Goal: Information Seeking & Learning: Check status

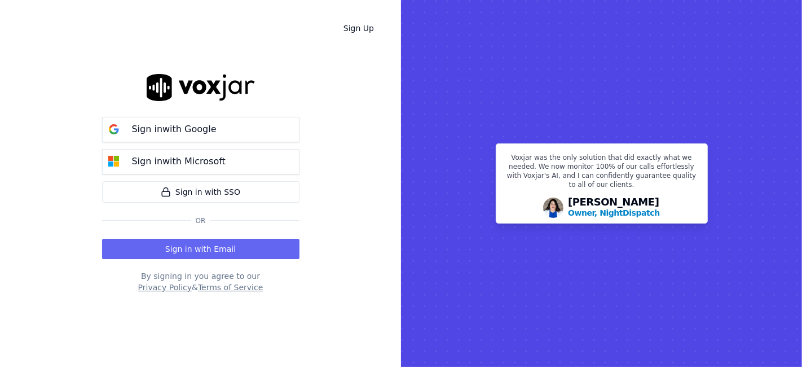
click at [203, 134] on p "Sign in with Google" at bounding box center [174, 129] width 85 height 14
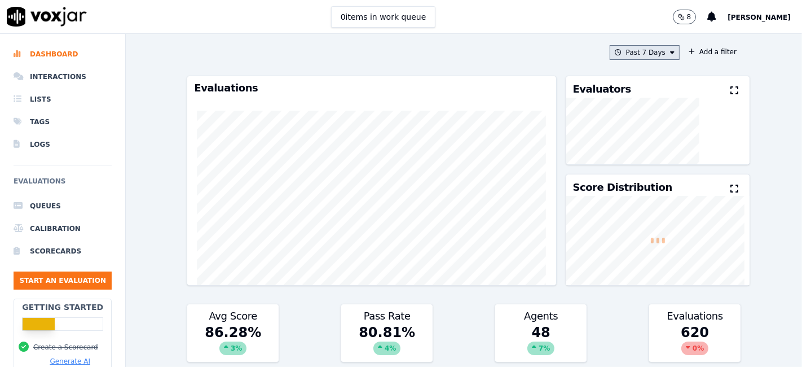
click at [627, 52] on button "Past 7 Days" at bounding box center [645, 52] width 70 height 15
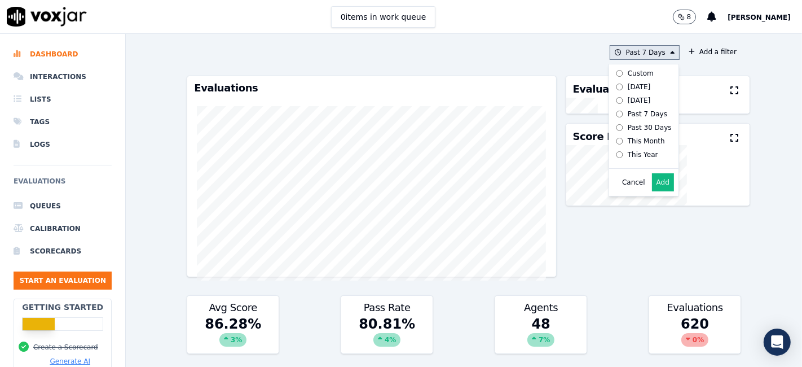
click at [628, 73] on div "Custom" at bounding box center [641, 73] width 26 height 9
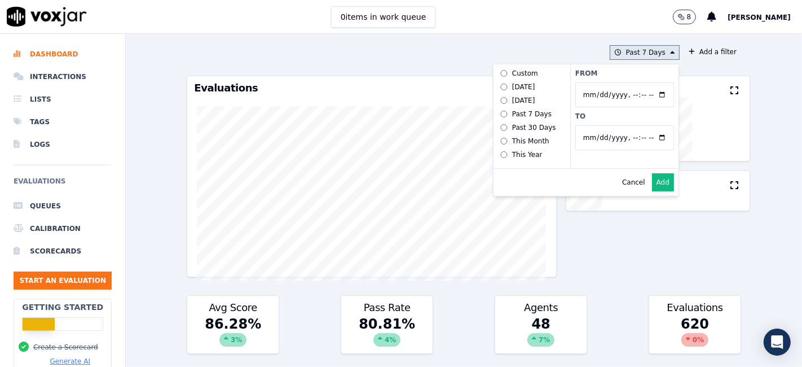
click at [648, 96] on input "From" at bounding box center [624, 94] width 99 height 25
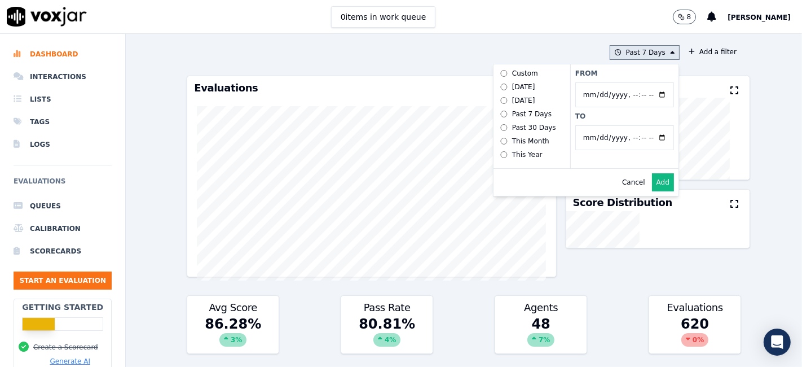
click at [616, 72] on label "From" at bounding box center [624, 73] width 99 height 9
click at [616, 82] on input "From" at bounding box center [624, 94] width 99 height 25
click at [650, 94] on input "From" at bounding box center [624, 94] width 99 height 25
type input "[DATE]T00:00"
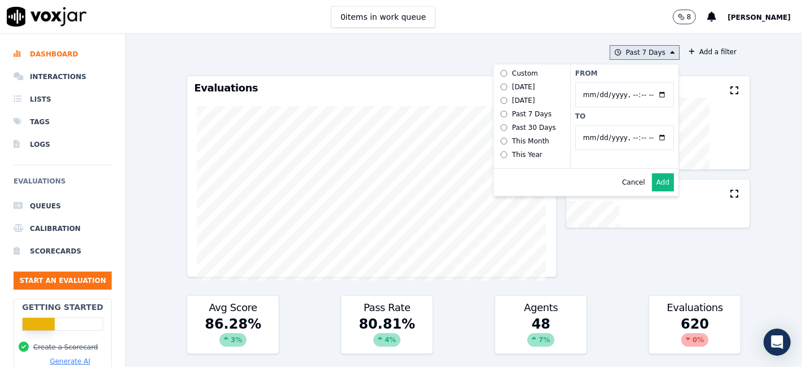
click at [614, 78] on div "From To" at bounding box center [624, 116] width 108 height 104
click at [648, 133] on input "To" at bounding box center [624, 137] width 99 height 25
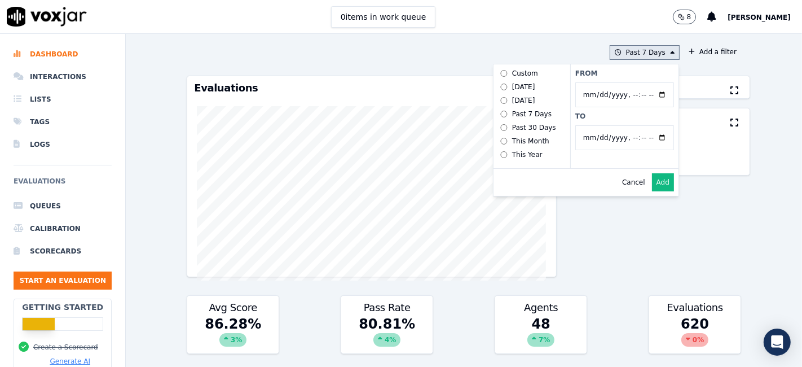
type input "2025-08-20T23:59"
click at [622, 114] on label "To" at bounding box center [624, 116] width 99 height 9
click at [622, 125] on input "To" at bounding box center [624, 137] width 99 height 25
click at [652, 189] on button "Add" at bounding box center [663, 182] width 22 height 18
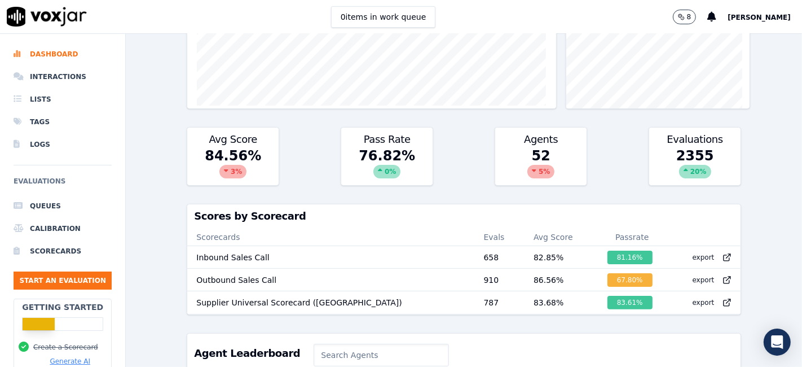
scroll to position [188, 0]
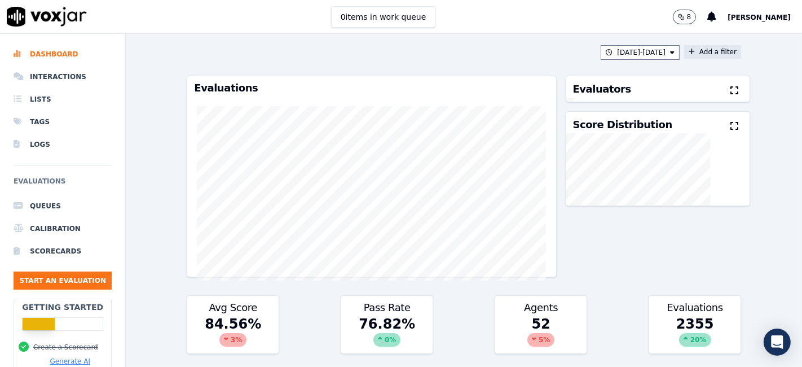
click at [686, 57] on button "Add a filter" at bounding box center [712, 52] width 57 height 14
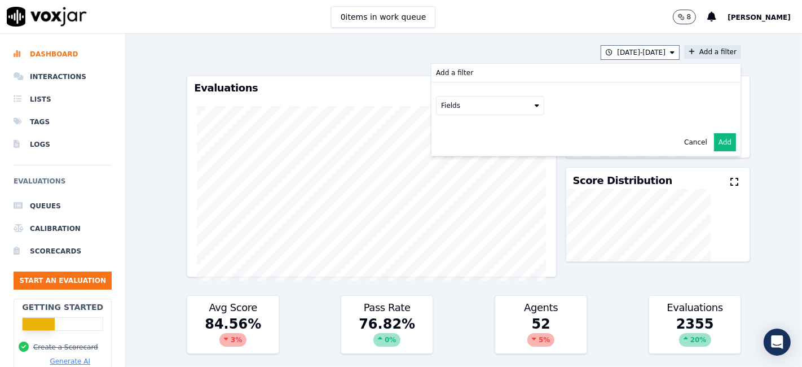
click at [496, 102] on button "Fields" at bounding box center [490, 105] width 108 height 19
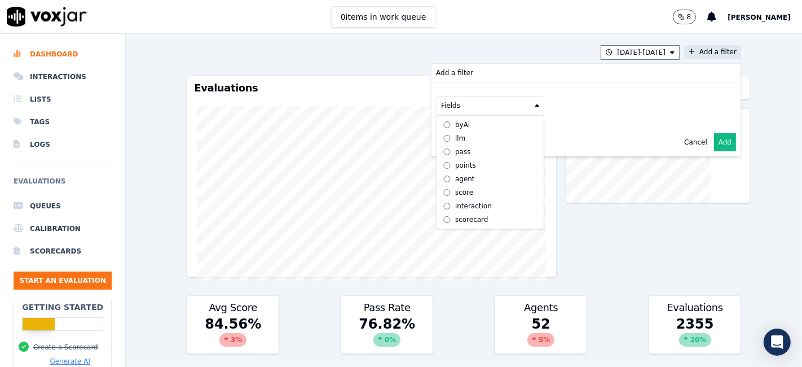
scroll to position [10, 0]
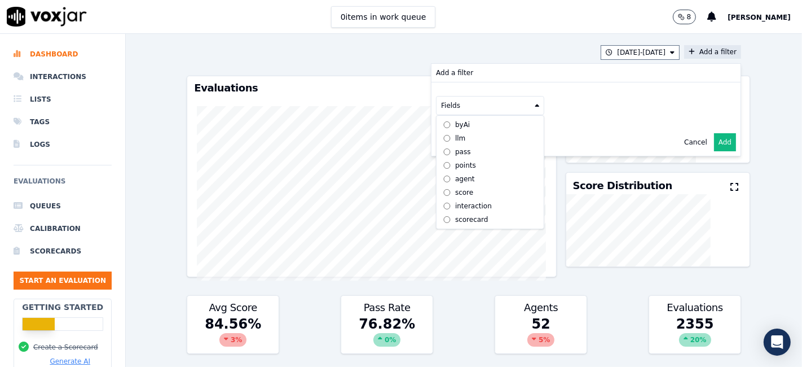
click at [464, 214] on label "scorecard" at bounding box center [490, 220] width 103 height 14
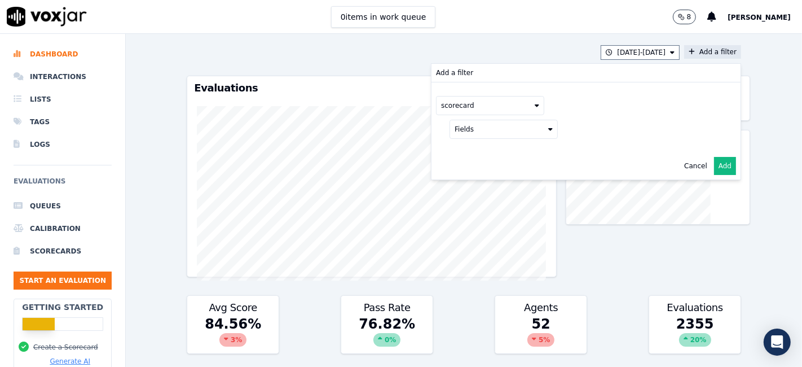
click at [503, 126] on button "Fields" at bounding box center [504, 129] width 108 height 19
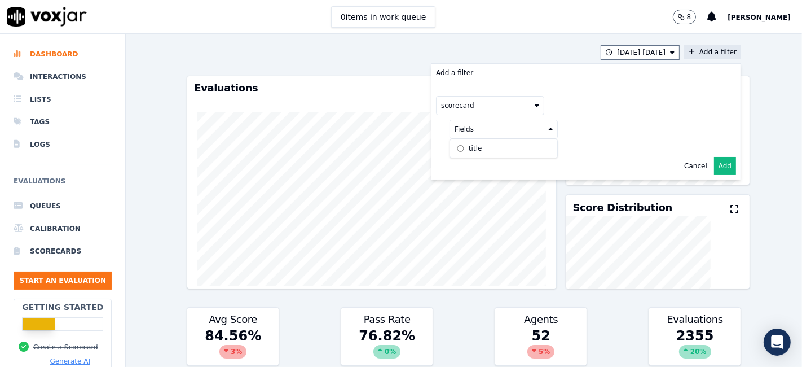
click at [469, 146] on div "title" at bounding box center [475, 148] width 13 height 9
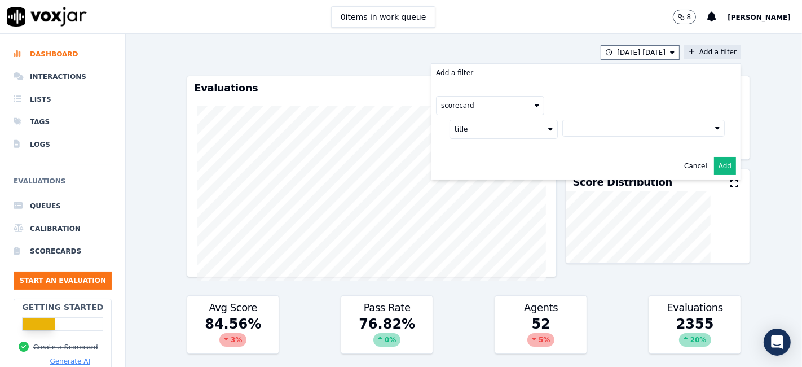
click at [591, 131] on button at bounding box center [644, 128] width 162 height 17
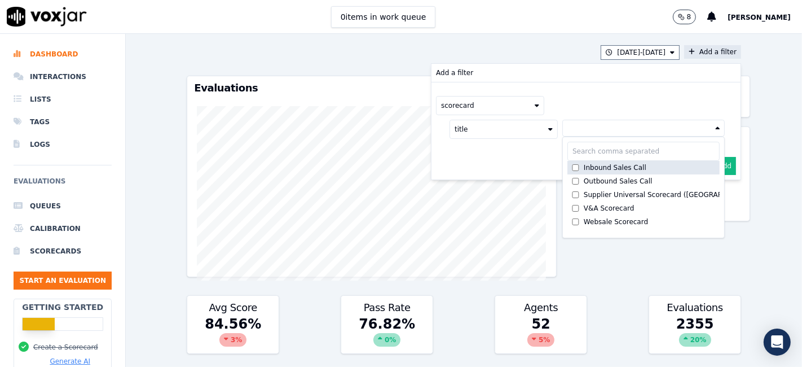
click at [583, 170] on label "Inbound Sales Call" at bounding box center [644, 168] width 152 height 14
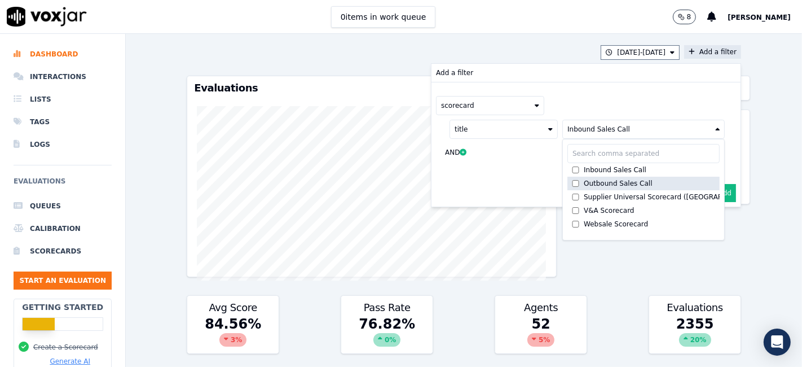
click at [584, 179] on div "Outbound Sales Call" at bounding box center [618, 183] width 69 height 9
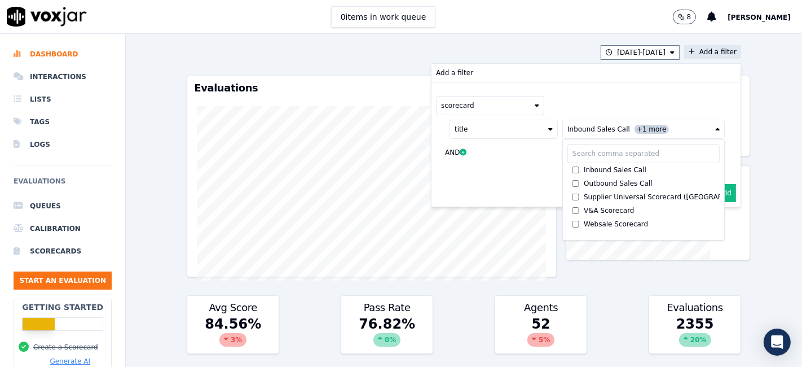
click at [714, 192] on button "Add" at bounding box center [725, 193] width 22 height 18
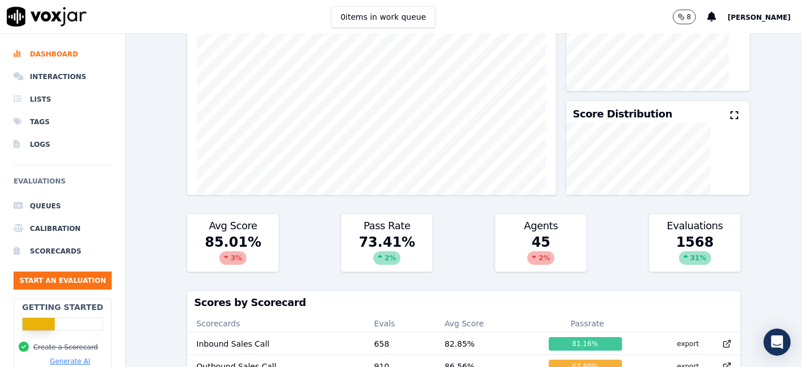
scroll to position [94, 0]
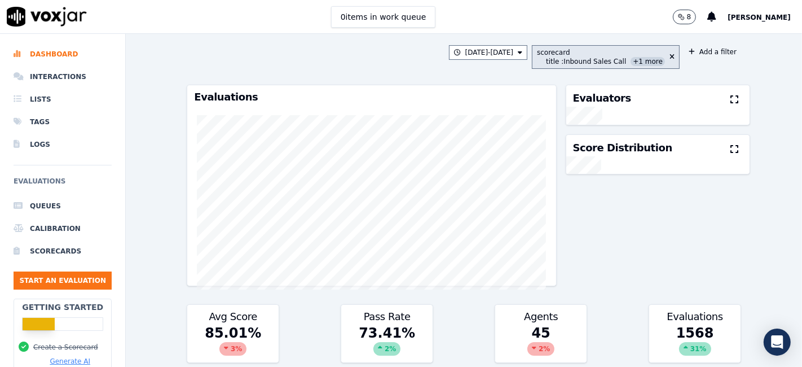
click at [596, 61] on div "title : Inbound Sales Call +1 more" at bounding box center [605, 61] width 119 height 9
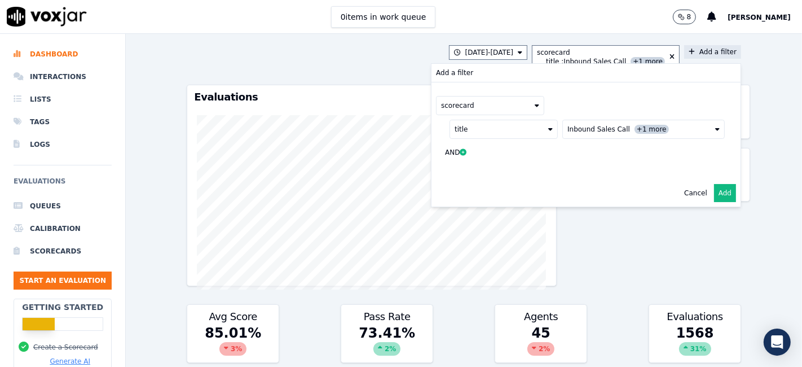
click at [515, 129] on button "title" at bounding box center [504, 129] width 108 height 19
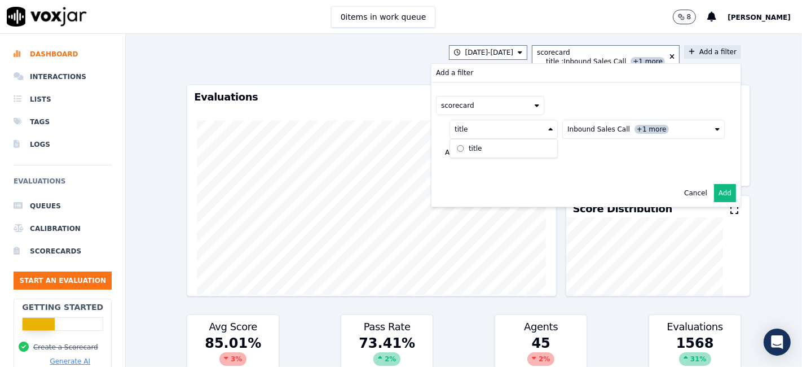
click at [635, 130] on span "+1 more" at bounding box center [652, 129] width 34 height 9
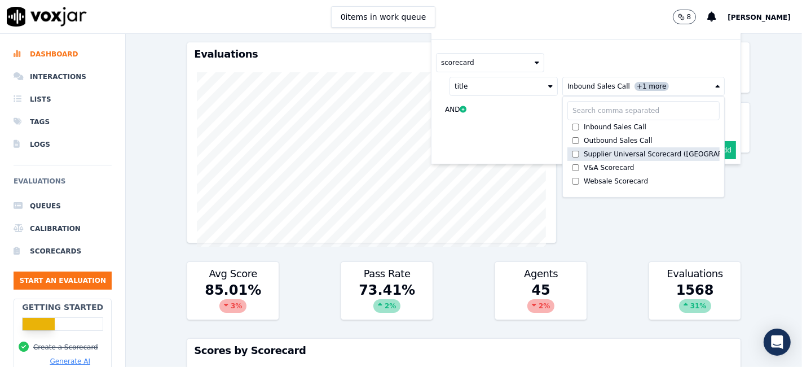
scroll to position [125, 0]
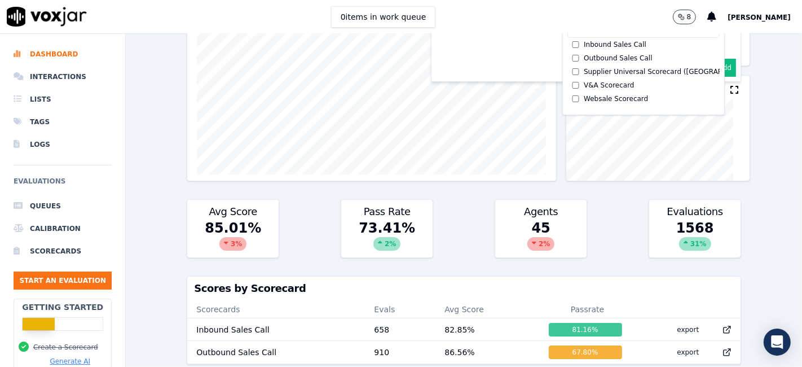
click at [715, 68] on button "Add" at bounding box center [725, 68] width 22 height 18
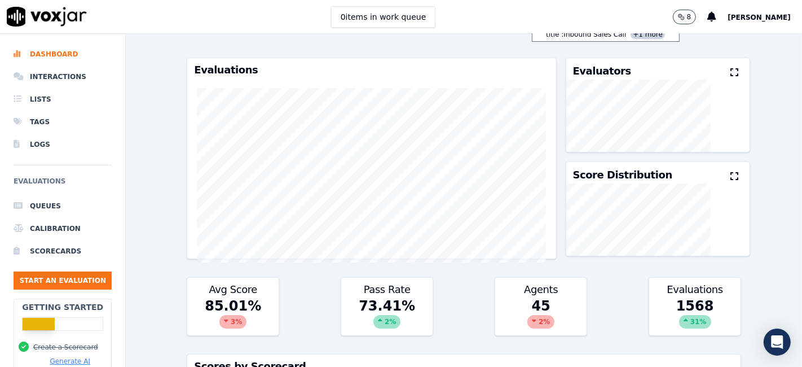
scroll to position [0, 0]
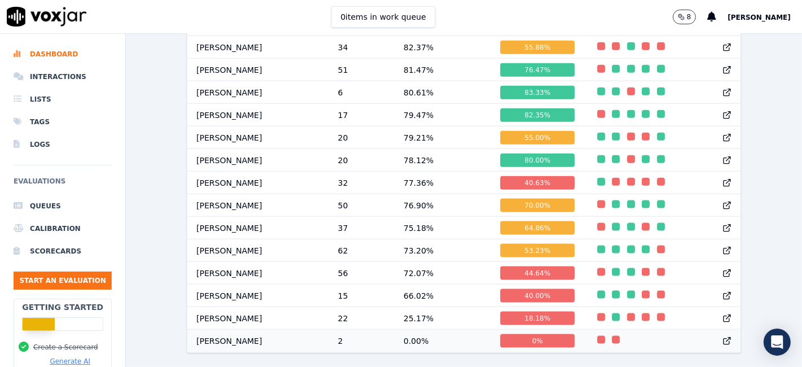
scroll to position [1222, 0]
click at [500, 334] on div "0 %" at bounding box center [537, 341] width 74 height 14
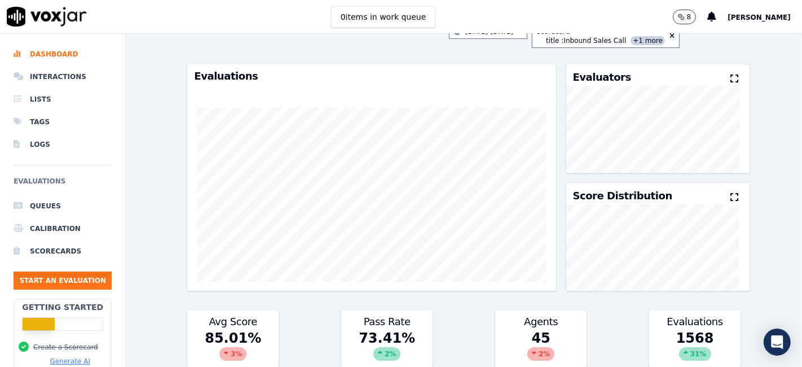
scroll to position [0, 0]
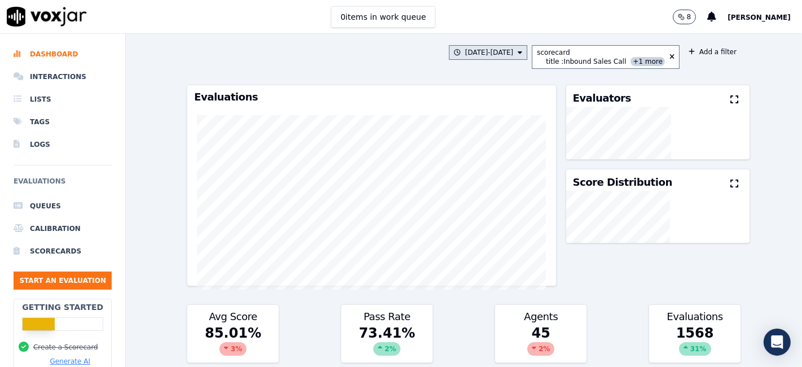
click at [501, 53] on button "[DATE] - [DATE]" at bounding box center [488, 52] width 79 height 15
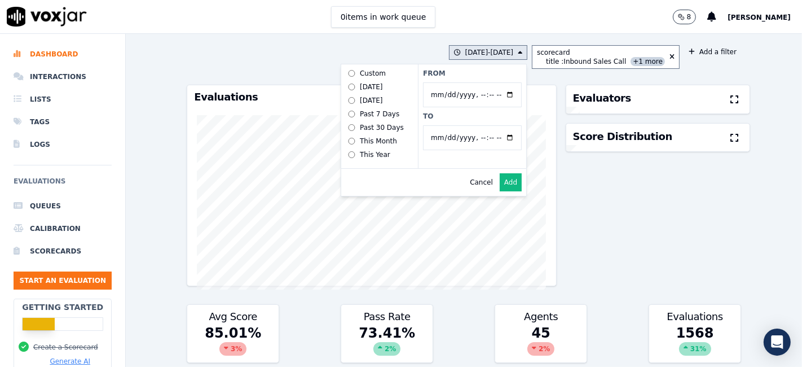
click at [509, 191] on button "Add" at bounding box center [511, 182] width 22 height 18
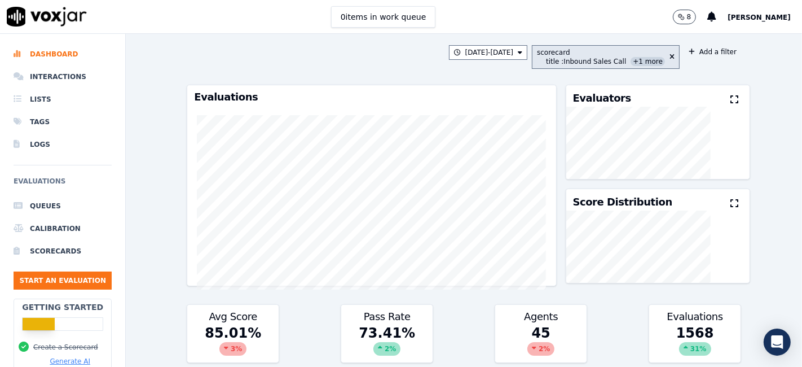
click at [631, 59] on span "+1 more" at bounding box center [648, 61] width 34 height 9
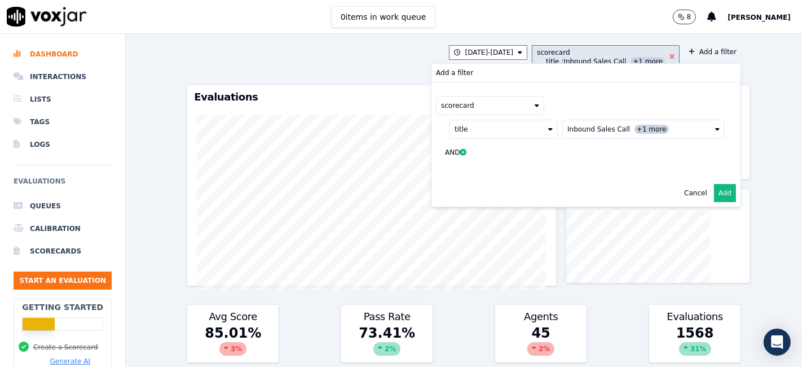
click at [670, 56] on icon at bounding box center [672, 57] width 5 height 7
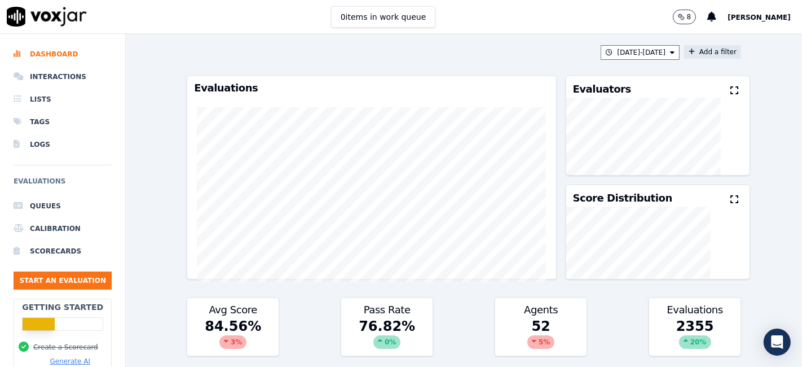
click at [698, 51] on button "Add a filter" at bounding box center [712, 52] width 57 height 14
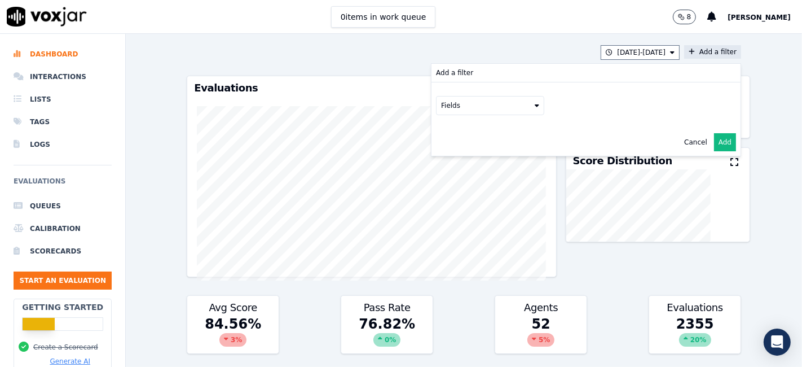
click at [440, 111] on button "Fields" at bounding box center [490, 105] width 108 height 19
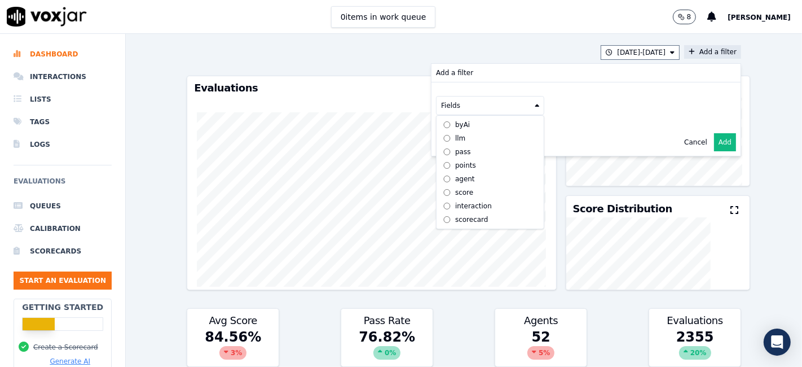
scroll to position [10, 0]
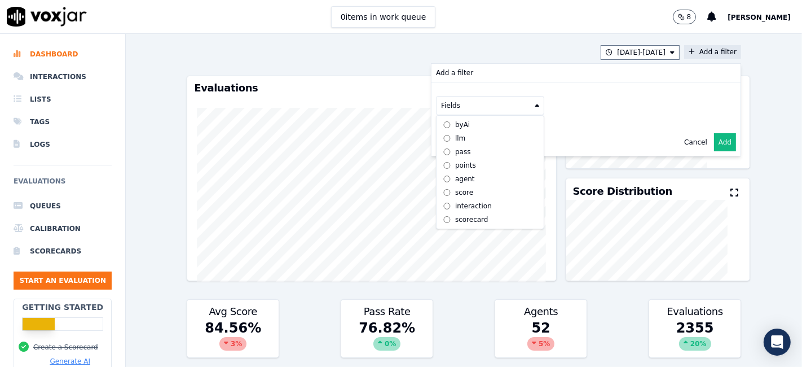
click at [471, 213] on label "scorecard" at bounding box center [490, 220] width 103 height 14
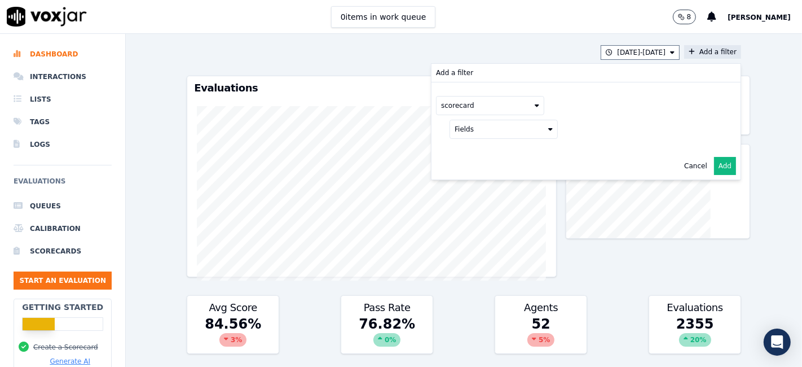
click at [486, 128] on button "Fields" at bounding box center [504, 129] width 108 height 19
click at [463, 144] on label "title" at bounding box center [503, 149] width 103 height 14
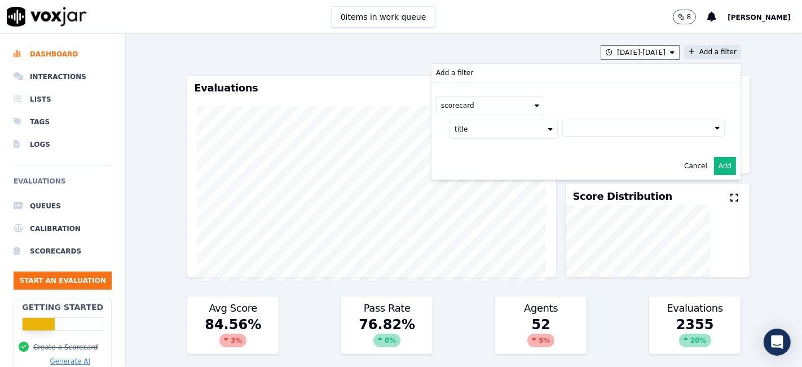
click at [563, 125] on button at bounding box center [644, 128] width 162 height 17
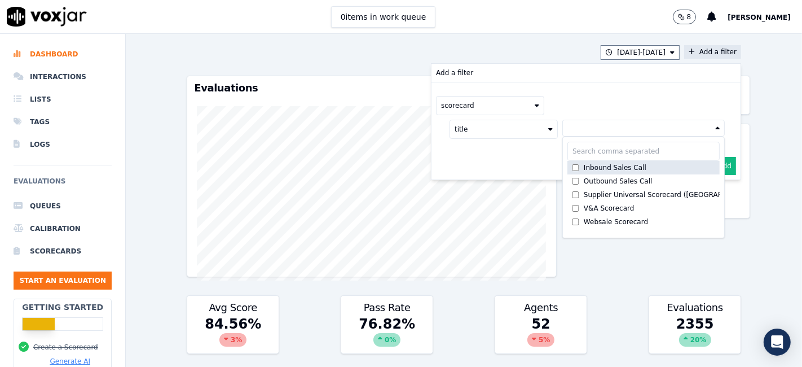
click at [611, 168] on div "Inbound Sales Call" at bounding box center [615, 167] width 63 height 9
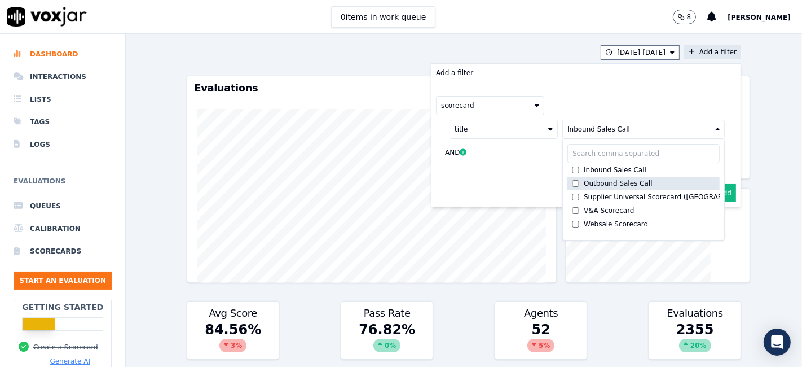
click at [586, 181] on div "Outbound Sales Call" at bounding box center [618, 183] width 69 height 9
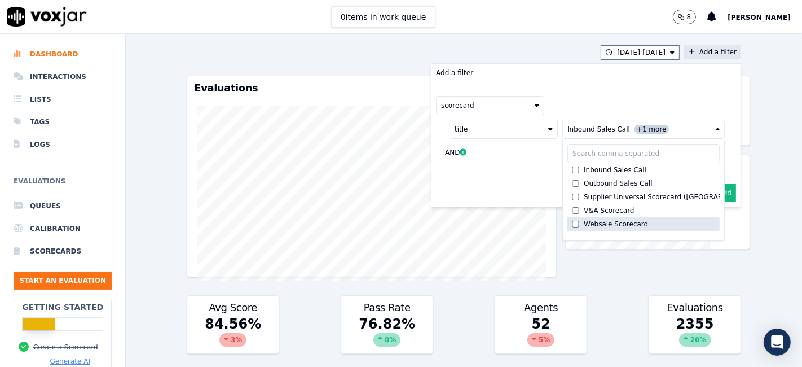
scroll to position [63, 0]
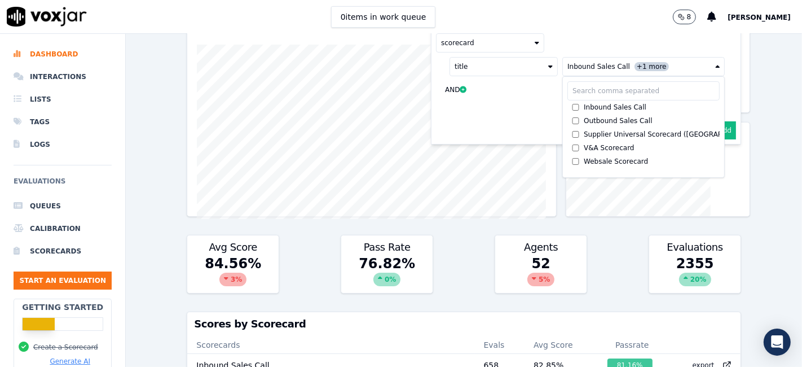
click at [715, 130] on button "Add" at bounding box center [725, 130] width 22 height 18
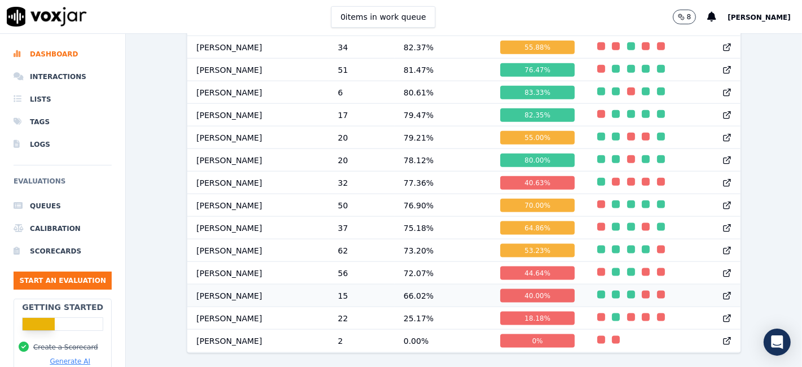
scroll to position [1222, 0]
click at [509, 289] on div "40.00 %" at bounding box center [537, 296] width 74 height 14
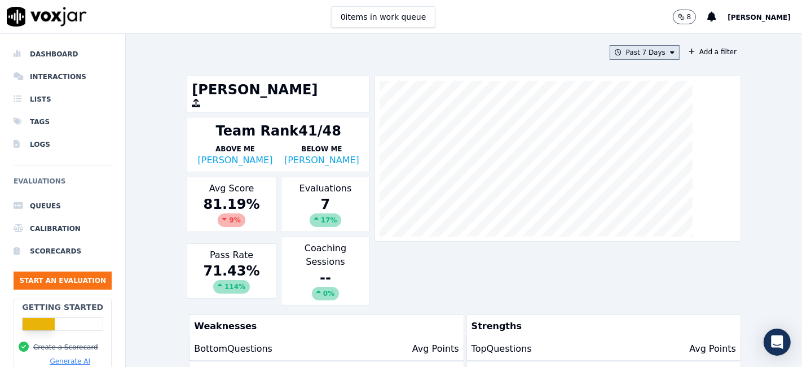
click at [653, 48] on button "Past 7 Days" at bounding box center [645, 52] width 70 height 15
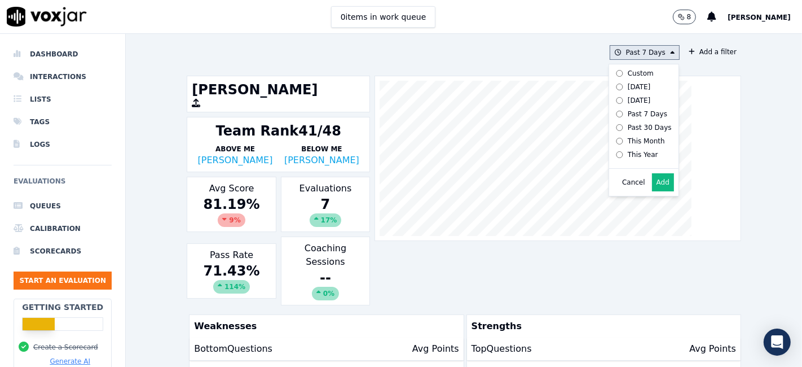
click at [628, 75] on div "Custom" at bounding box center [641, 73] width 26 height 9
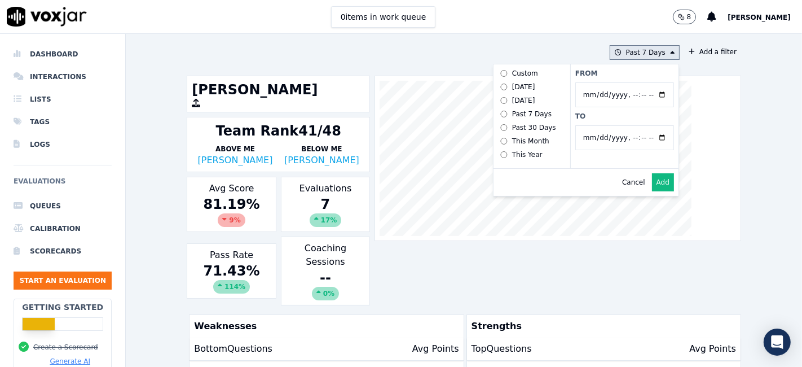
click at [648, 93] on input "From" at bounding box center [624, 94] width 99 height 25
type input "2025-07-21T00:00"
click at [621, 74] on label "From" at bounding box center [624, 73] width 99 height 9
click at [621, 82] on input "From" at bounding box center [624, 94] width 99 height 25
click at [649, 137] on input "To" at bounding box center [624, 137] width 99 height 25
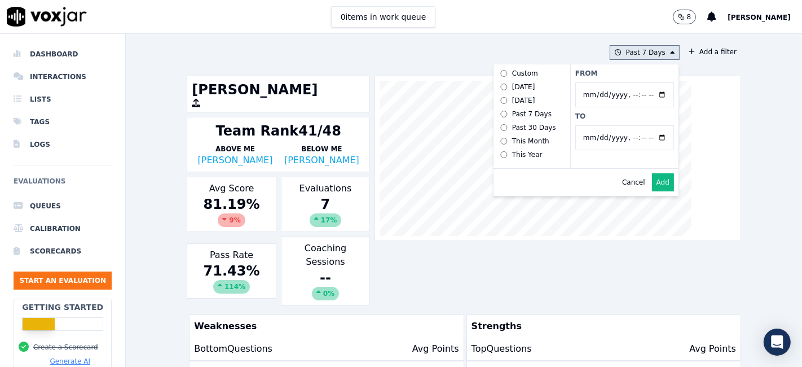
type input "2025-08-20T23:59"
click at [619, 117] on label "To" at bounding box center [624, 116] width 99 height 9
click at [619, 125] on input "To" at bounding box center [624, 137] width 99 height 25
click at [654, 191] on button "Add" at bounding box center [663, 182] width 22 height 18
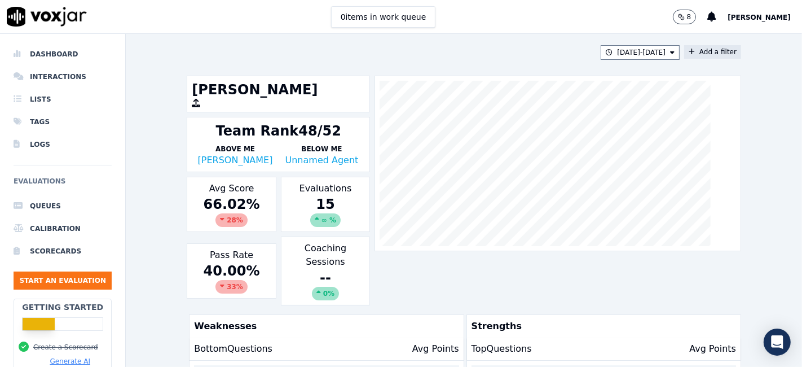
click at [708, 46] on button "Add a filter" at bounding box center [712, 52] width 57 height 14
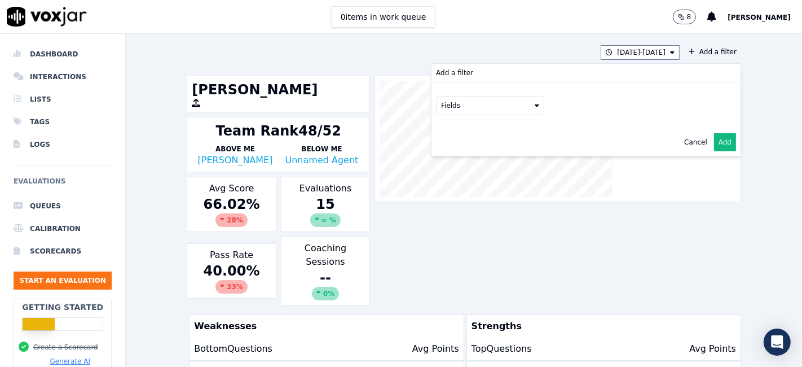
click at [748, 102] on div "7/21/25 - 8/20/25 Add a filter Add a filter Fields Cancel Add Sandy Pathak Team…" at bounding box center [464, 200] width 676 height 333
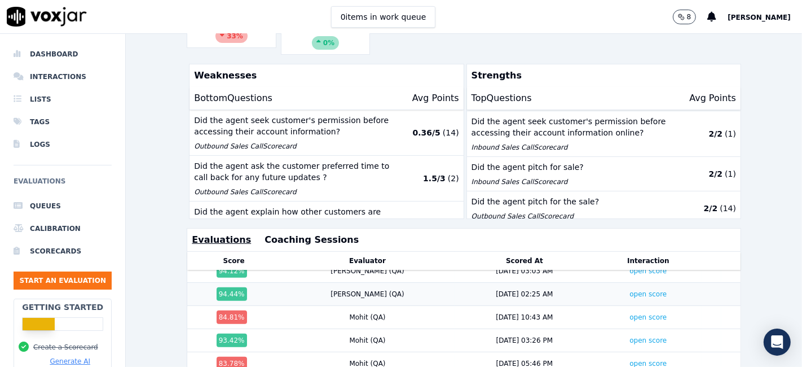
scroll to position [377, 0]
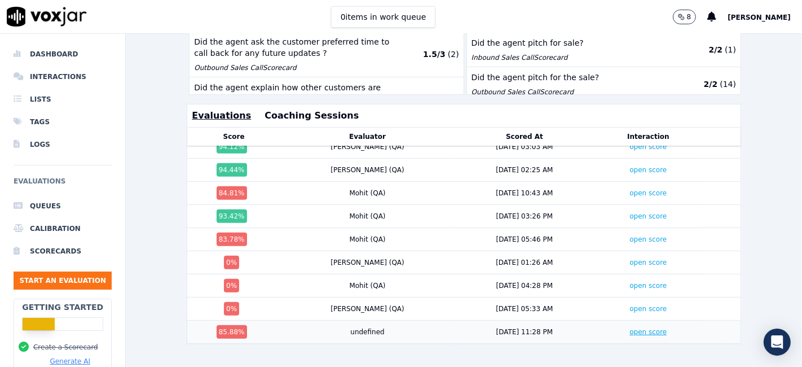
click at [630, 328] on link "open score" at bounding box center [648, 332] width 37 height 8
click at [630, 305] on link "open score" at bounding box center [648, 309] width 37 height 8
click at [630, 282] on link "open score" at bounding box center [648, 286] width 37 height 8
click at [630, 258] on link "open score" at bounding box center [648, 262] width 37 height 8
click at [630, 235] on link "open score" at bounding box center [648, 239] width 37 height 8
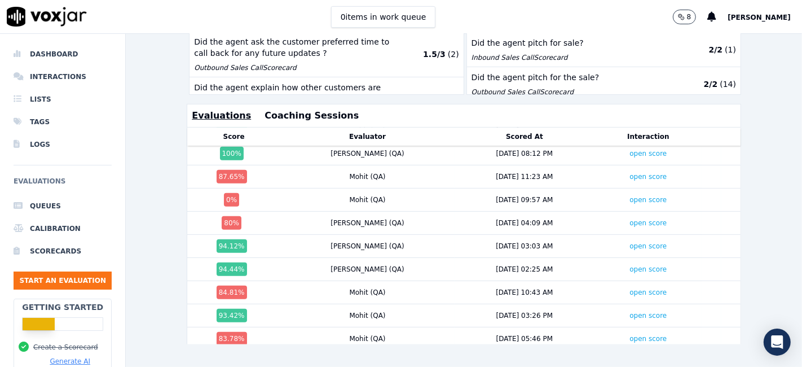
scroll to position [31, 0]
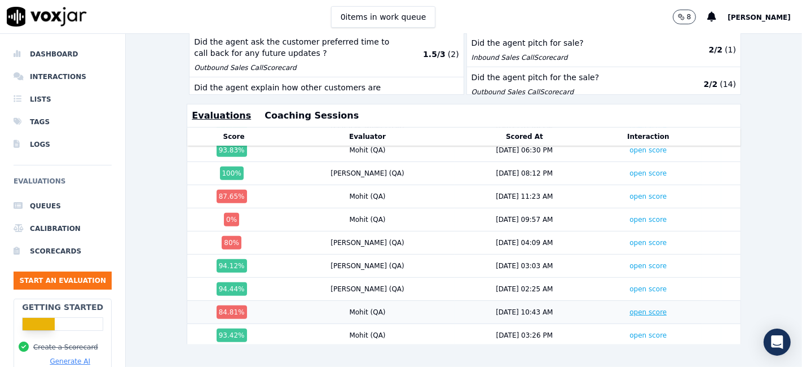
click at [630, 308] on link "open score" at bounding box center [648, 312] width 37 height 8
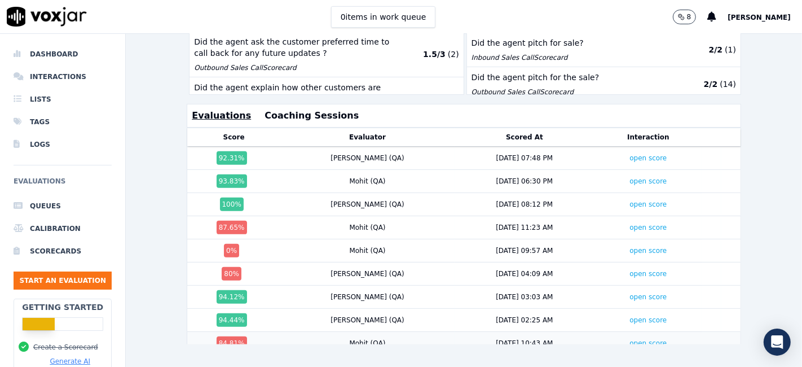
scroll to position [315, 0]
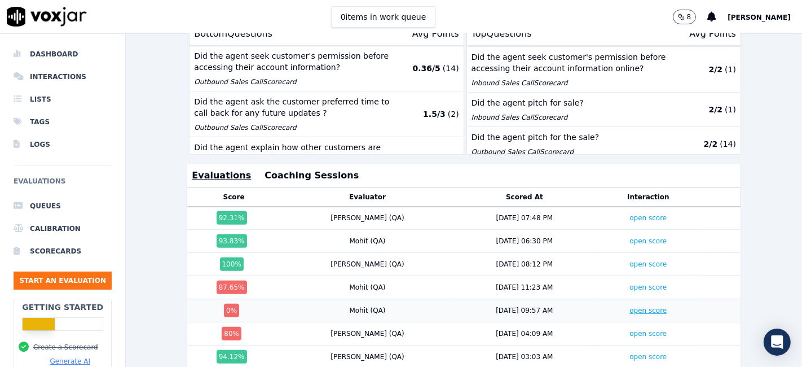
click at [630, 306] on link "open score" at bounding box center [648, 310] width 37 height 8
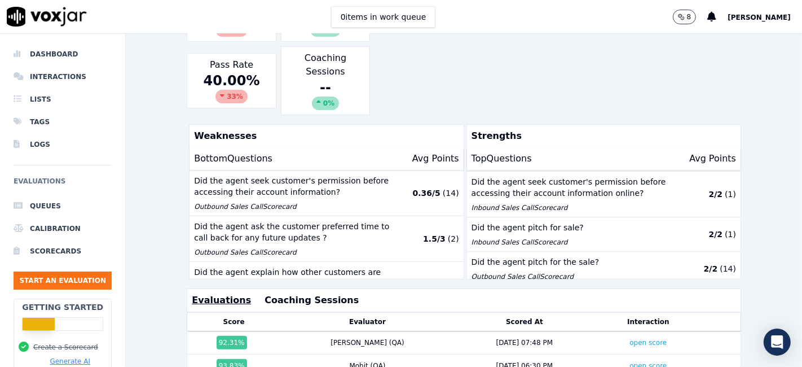
scroll to position [190, 0]
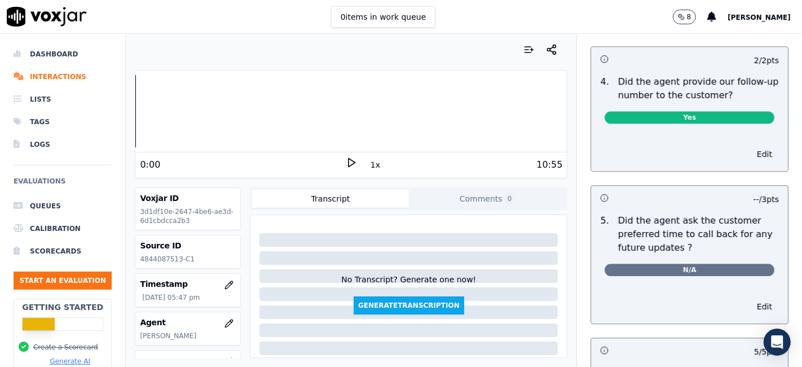
scroll to position [3124, 0]
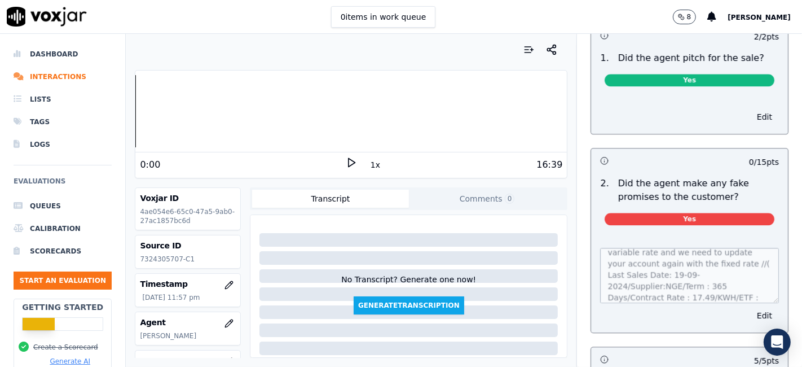
scroll to position [45, 0]
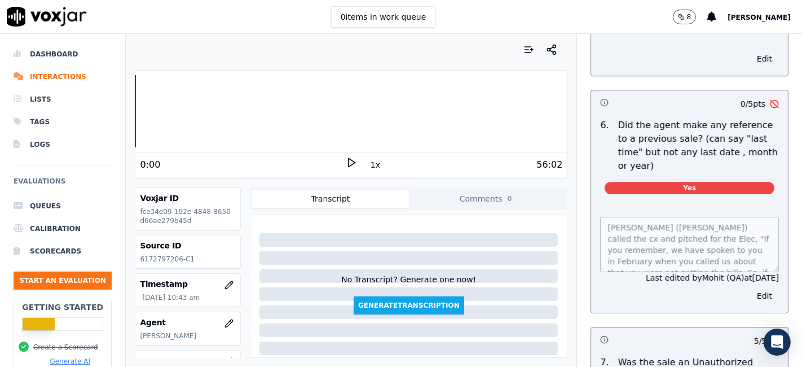
scroll to position [3195, 0]
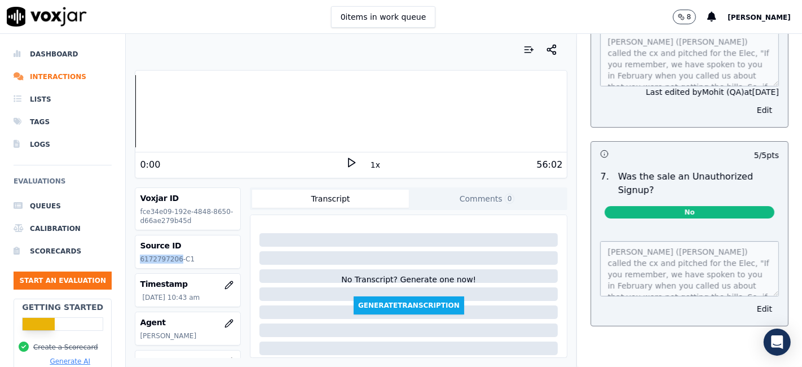
drag, startPoint x: 174, startPoint y: 257, endPoint x: 134, endPoint y: 256, distance: 40.6
click at [134, 256] on div "Your browser does not support the audio element. 0:00 1x 56:02 Voxjar ID fce34e…" at bounding box center [351, 200] width 451 height 333
copy p "6172797206"
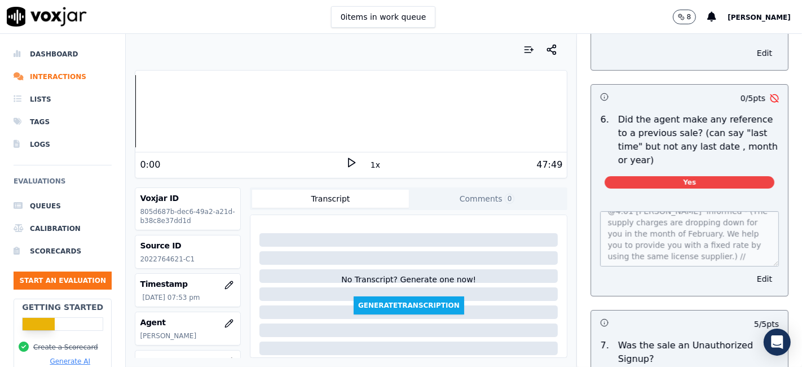
scroll to position [68, 0]
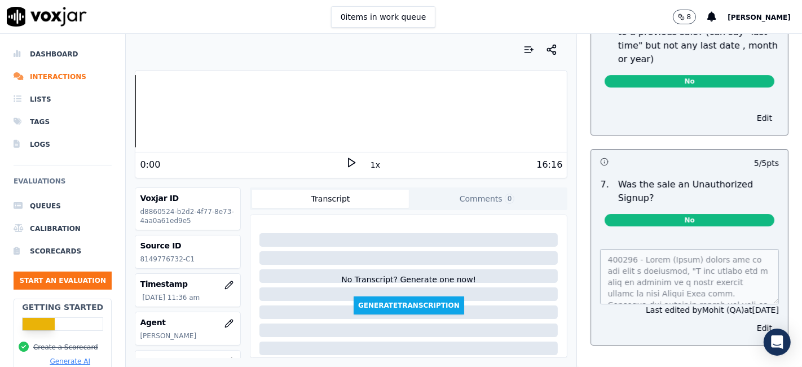
scroll to position [3254, 0]
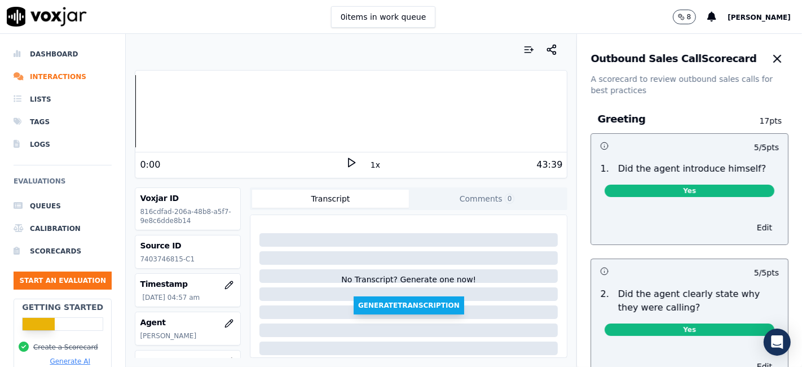
click at [425, 305] on button "Generate Transcription" at bounding box center [409, 305] width 111 height 18
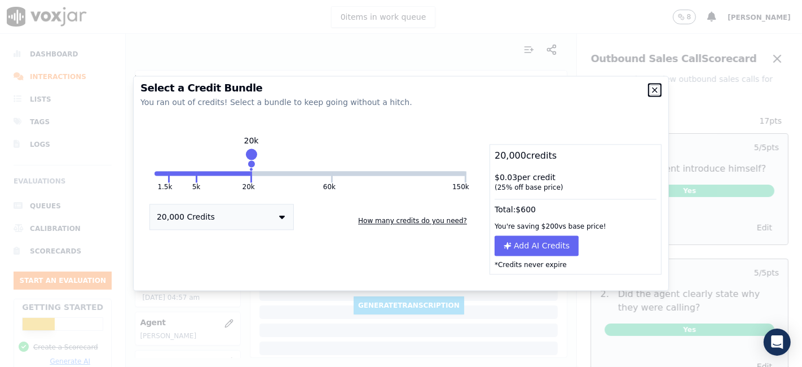
click at [653, 90] on icon "button" at bounding box center [655, 90] width 9 height 9
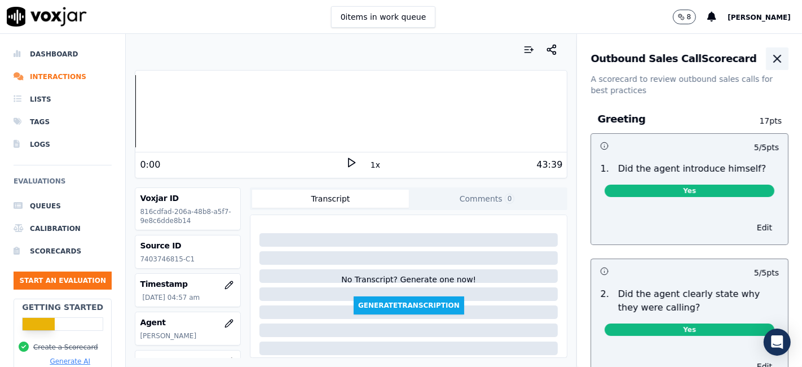
click at [774, 56] on icon "button" at bounding box center [777, 58] width 7 height 7
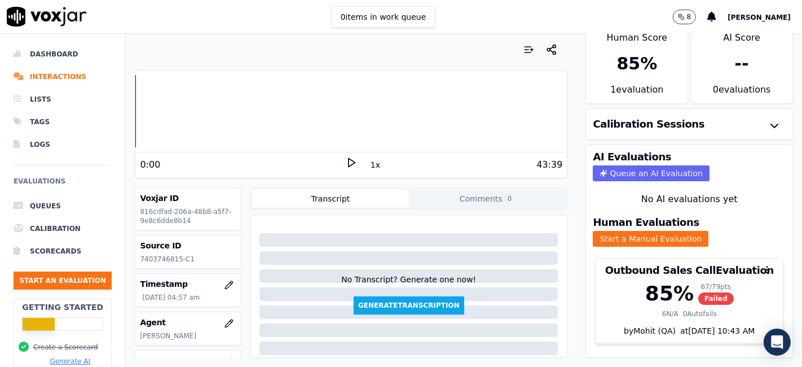
scroll to position [36, 0]
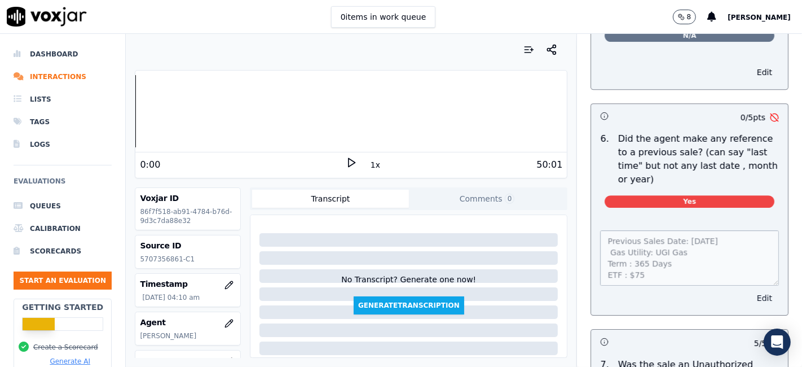
click at [750, 290] on button "Edit" at bounding box center [764, 298] width 29 height 16
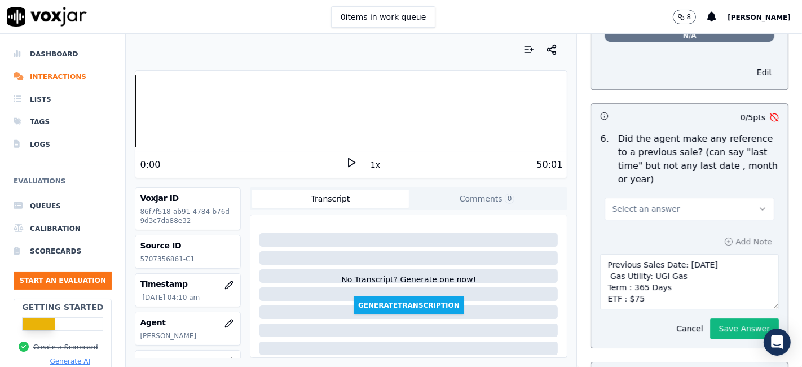
click at [648, 197] on button "Select an answer" at bounding box center [690, 208] width 170 height 23
click at [645, 244] on div "N/A" at bounding box center [669, 244] width 148 height 18
click at [710, 318] on button "Save Answer" at bounding box center [744, 328] width 69 height 20
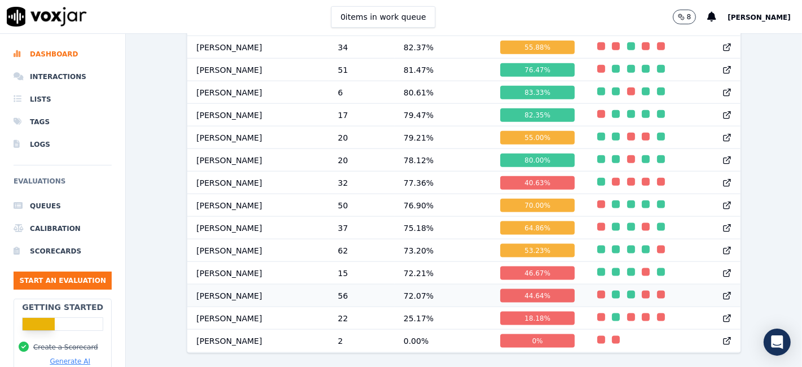
scroll to position [1218, 0]
click at [528, 244] on div "53.23 %" at bounding box center [537, 251] width 74 height 14
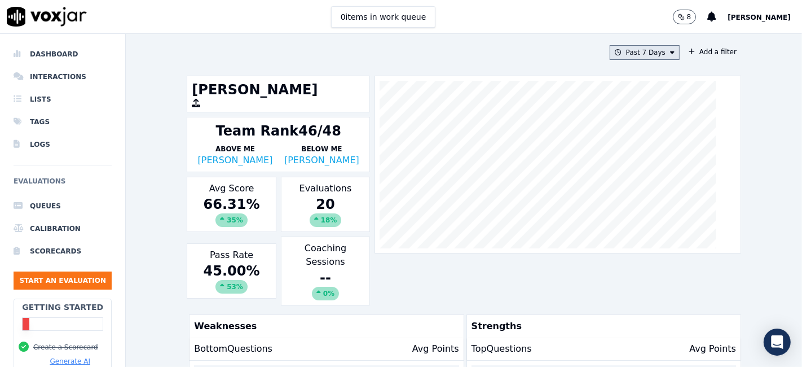
click at [649, 52] on button "Past 7 Days" at bounding box center [645, 52] width 70 height 15
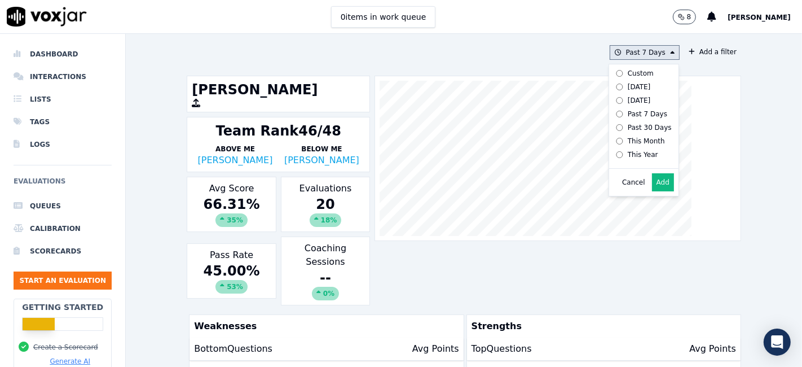
click at [630, 70] on div "Custom" at bounding box center [641, 73] width 26 height 9
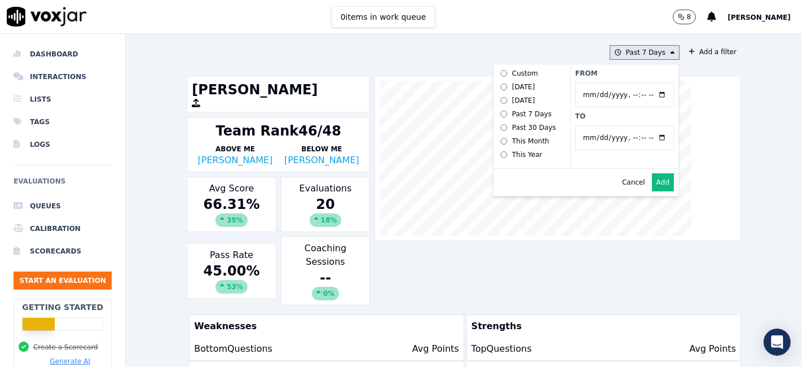
click at [648, 93] on input "From" at bounding box center [624, 94] width 99 height 25
type input "2025-07-21T00:00"
click at [601, 69] on label "From" at bounding box center [624, 73] width 99 height 9
click at [601, 82] on input "From" at bounding box center [624, 94] width 99 height 25
click at [649, 134] on input "To" at bounding box center [624, 137] width 99 height 25
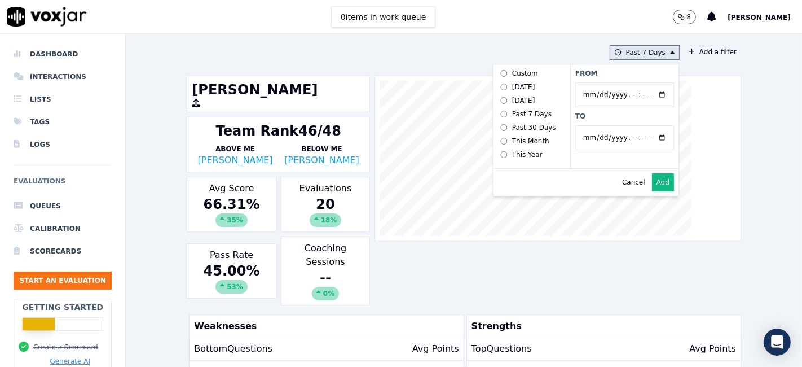
type input "2025-08-20T23:59"
click at [610, 116] on label "To" at bounding box center [624, 116] width 99 height 9
click at [610, 125] on input "To" at bounding box center [624, 137] width 99 height 25
click at [652, 191] on button "Add" at bounding box center [663, 182] width 22 height 18
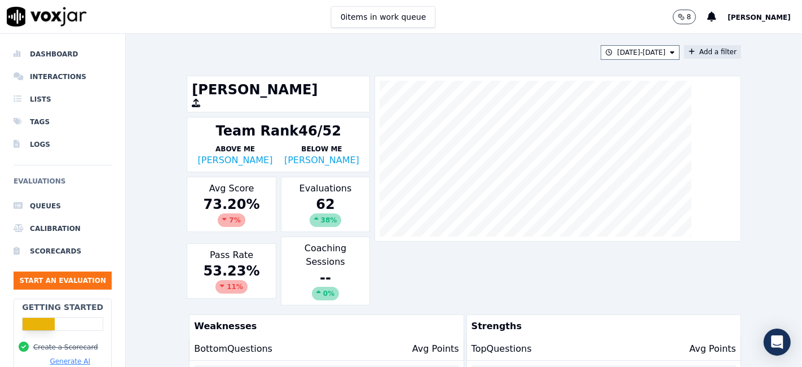
click at [704, 52] on button "Add a filter" at bounding box center [712, 52] width 57 height 14
click at [491, 111] on button "Fields" at bounding box center [490, 105] width 108 height 19
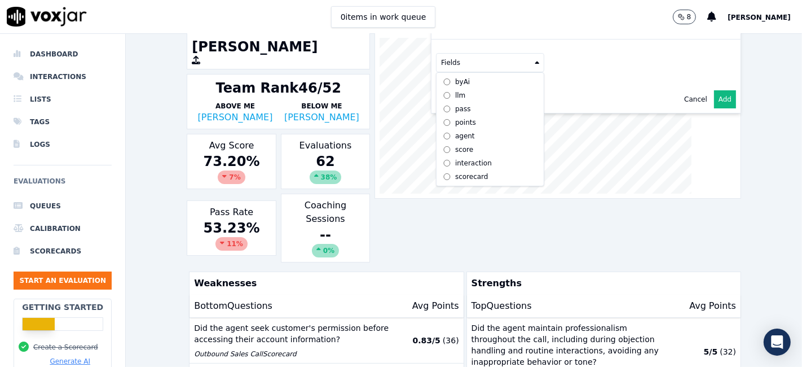
scroll to position [63, 0]
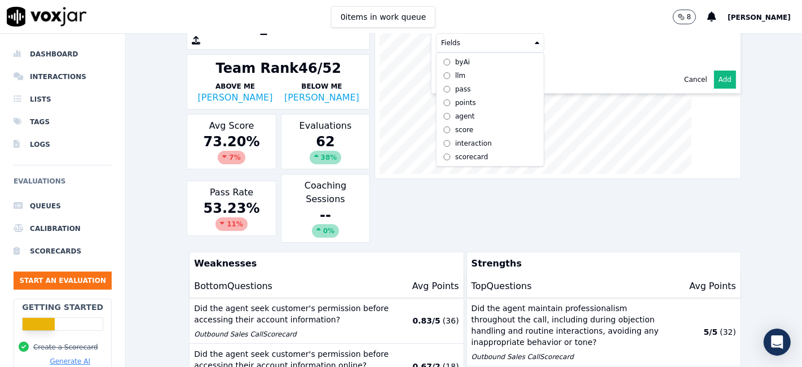
click at [458, 207] on div "Nick Saraf Team Rank 46/52 Above Me JOSE LOZANO Below Me Sandy Pathak Avg Score…" at bounding box center [464, 128] width 555 height 230
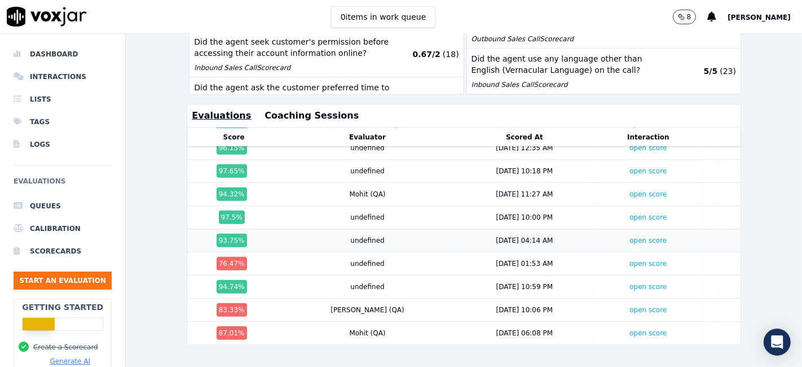
scroll to position [1236, 0]
click at [630, 329] on link "open score" at bounding box center [648, 333] width 37 height 8
click at [630, 306] on link "open score" at bounding box center [648, 310] width 37 height 8
click at [630, 260] on link "open score" at bounding box center [648, 264] width 37 height 8
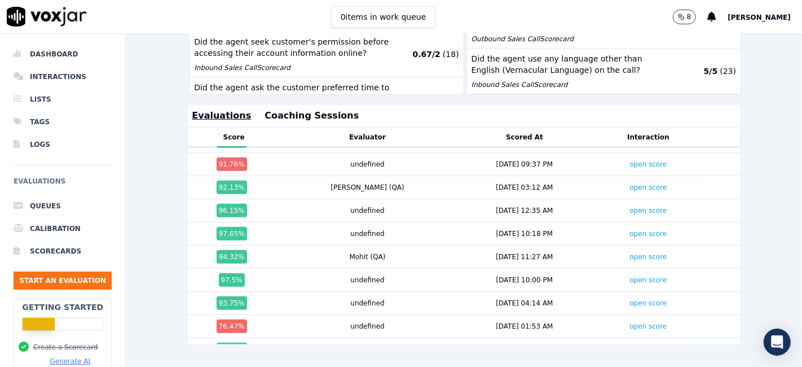
scroll to position [1110, 0]
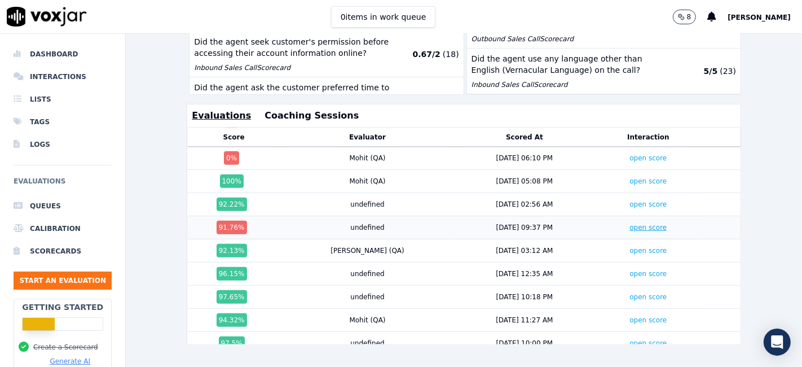
click at [630, 223] on link "open score" at bounding box center [648, 227] width 37 height 8
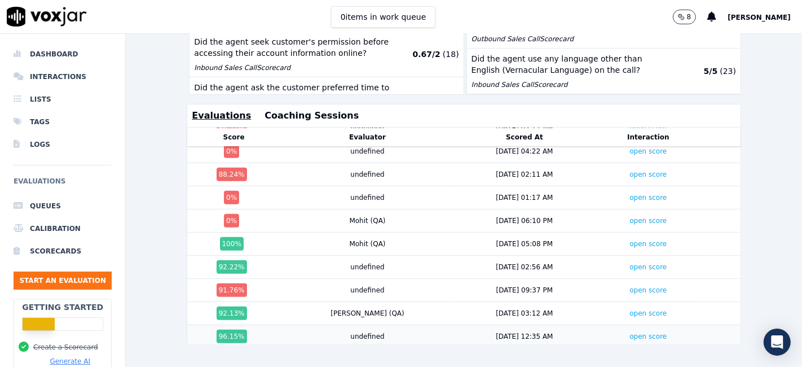
scroll to position [985, 0]
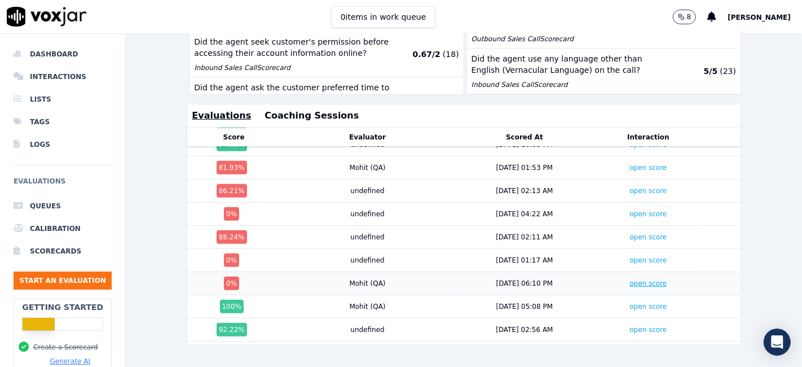
click at [630, 279] on link "open score" at bounding box center [648, 283] width 37 height 8
click at [630, 256] on link "open score" at bounding box center [648, 260] width 37 height 8
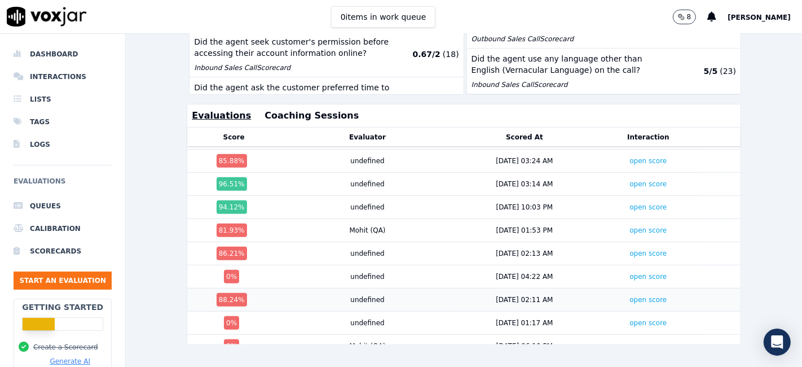
click at [234, 293] on div "88.24 %" at bounding box center [232, 300] width 30 height 14
click at [630, 296] on link "open score" at bounding box center [648, 300] width 37 height 8
click at [630, 273] on link "open score" at bounding box center [648, 277] width 37 height 8
click at [630, 249] on link "open score" at bounding box center [648, 253] width 37 height 8
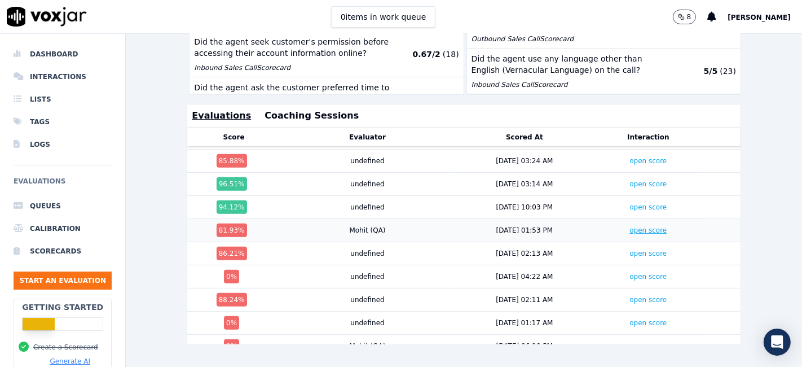
click at [630, 226] on link "open score" at bounding box center [648, 230] width 37 height 8
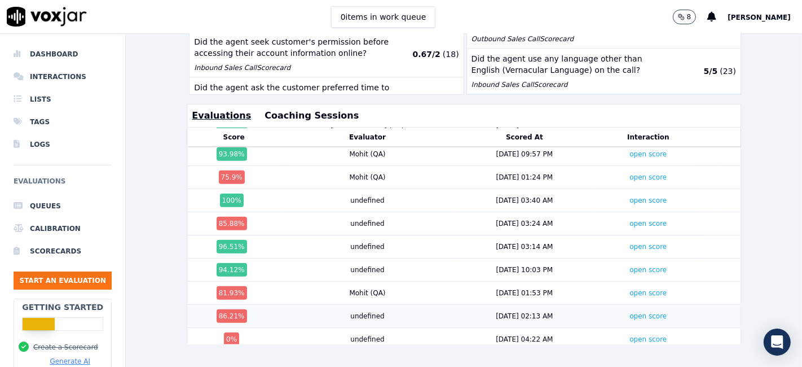
scroll to position [797, 0]
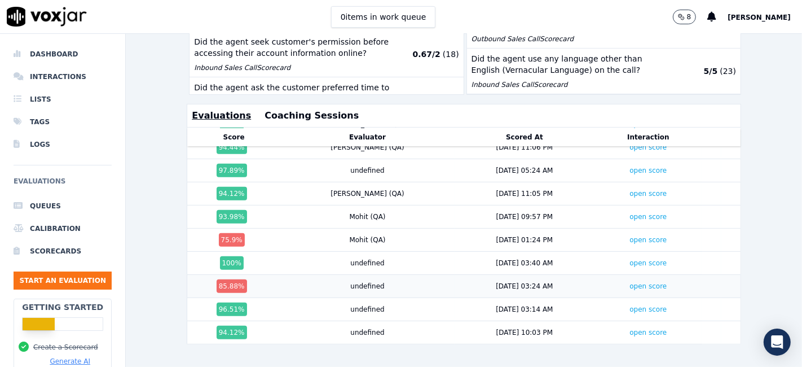
click at [496, 282] on div "8/2/25 03:24 AM" at bounding box center [524, 286] width 57 height 9
click at [630, 282] on link "open score" at bounding box center [648, 286] width 37 height 8
click at [630, 236] on link "open score" at bounding box center [648, 240] width 37 height 8
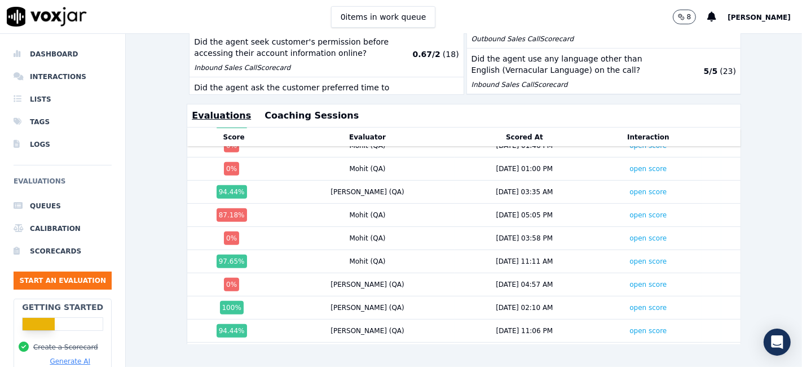
scroll to position [609, 0]
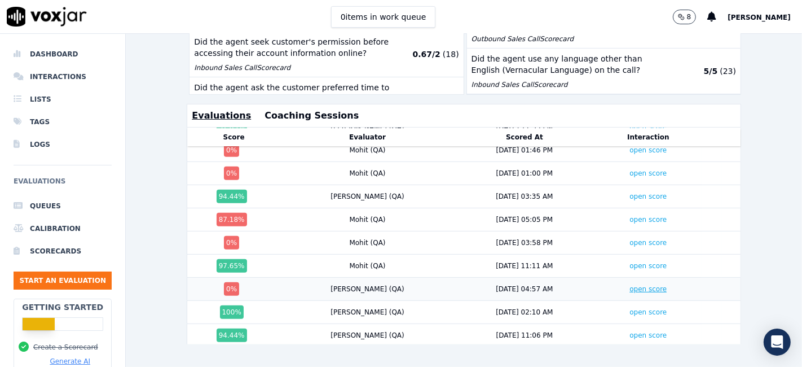
click at [630, 285] on link "open score" at bounding box center [648, 289] width 37 height 8
click at [630, 239] on link "open score" at bounding box center [648, 243] width 37 height 8
click at [630, 216] on link "open score" at bounding box center [648, 220] width 37 height 8
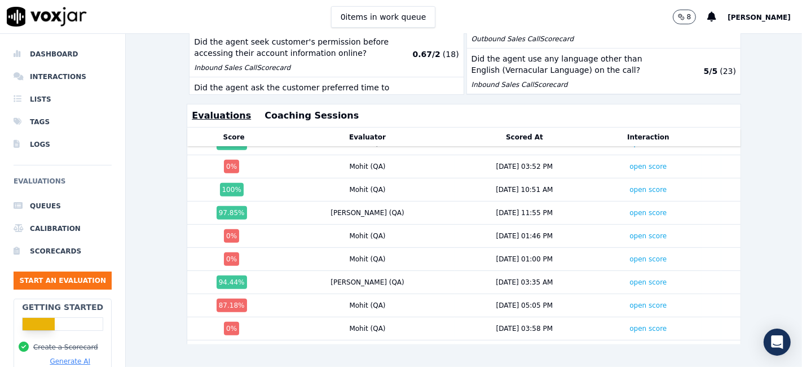
scroll to position [484, 0]
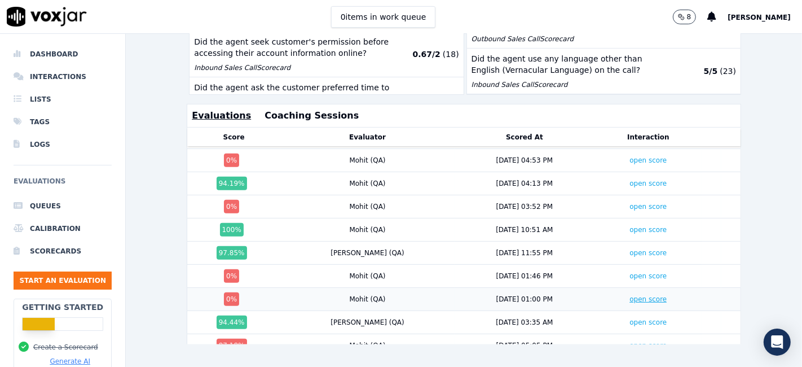
click at [630, 295] on link "open score" at bounding box center [648, 299] width 37 height 8
click at [630, 272] on link "open score" at bounding box center [648, 276] width 37 height 8
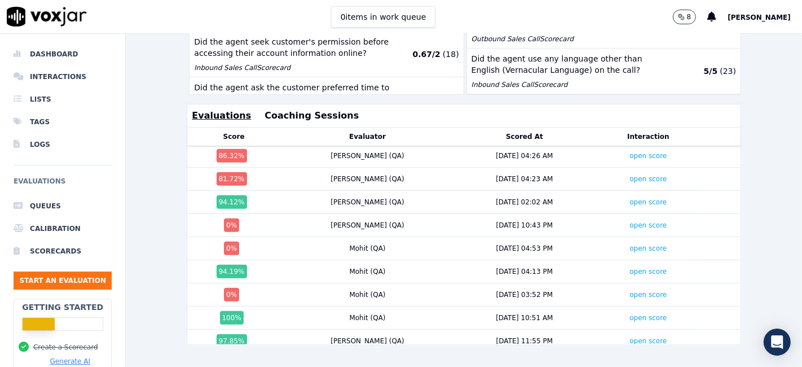
scroll to position [358, 0]
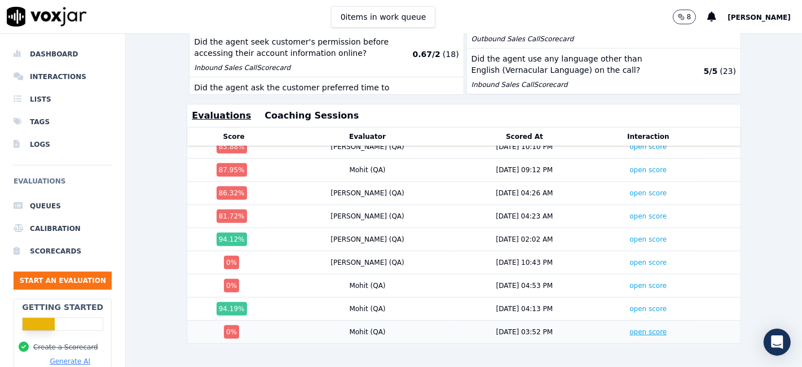
click at [630, 328] on link "open score" at bounding box center [648, 332] width 37 height 8
click at [630, 282] on link "open score" at bounding box center [648, 286] width 37 height 8
click at [630, 258] on link "open score" at bounding box center [648, 262] width 37 height 8
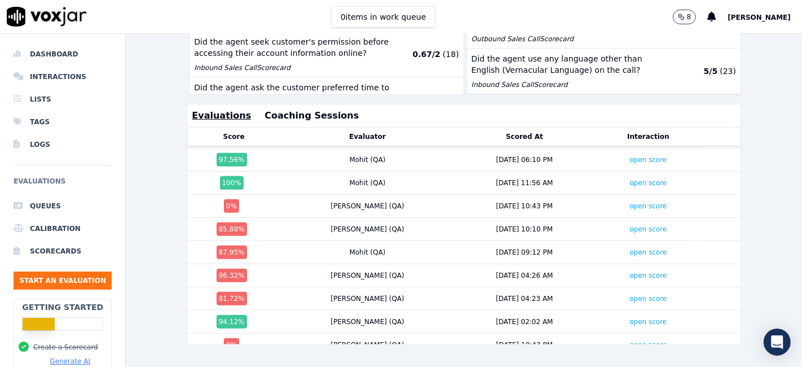
scroll to position [296, 0]
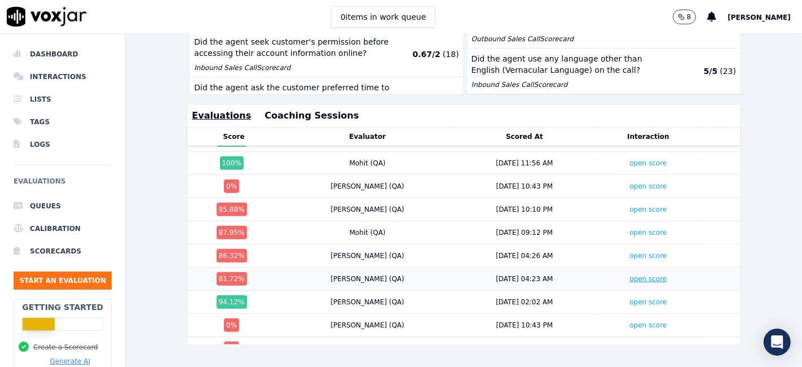
click at [630, 275] on link "open score" at bounding box center [648, 279] width 37 height 8
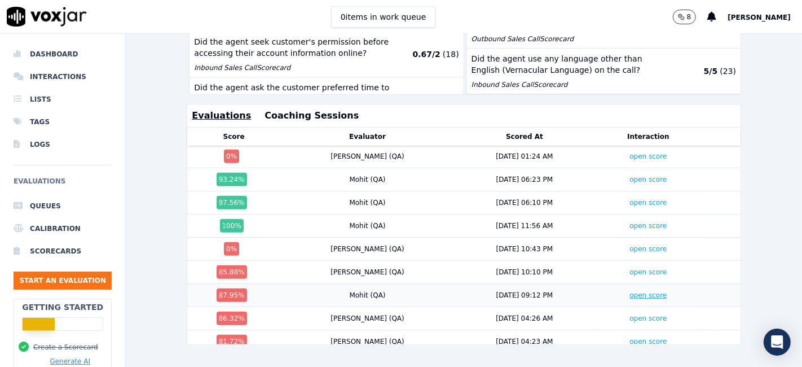
click at [630, 291] on link "open score" at bounding box center [648, 295] width 37 height 8
click at [630, 268] on link "open score" at bounding box center [648, 272] width 37 height 8
click at [630, 245] on link "open score" at bounding box center [648, 249] width 37 height 8
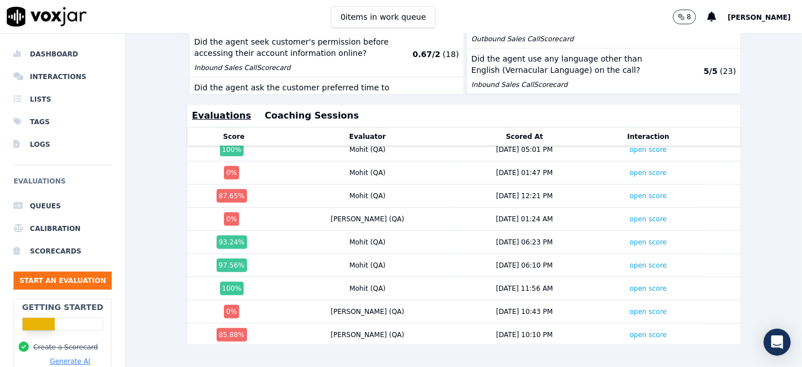
scroll to position [108, 0]
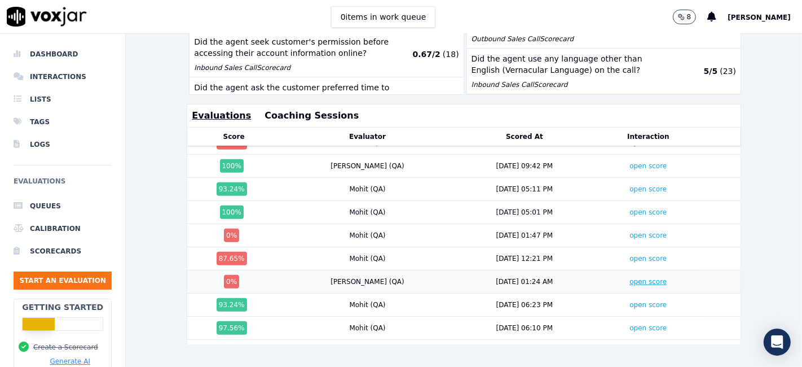
click at [630, 278] on link "open score" at bounding box center [648, 282] width 37 height 8
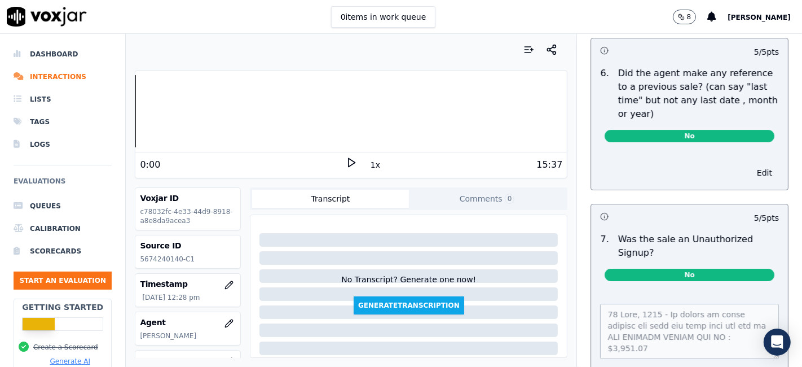
scroll to position [3243, 0]
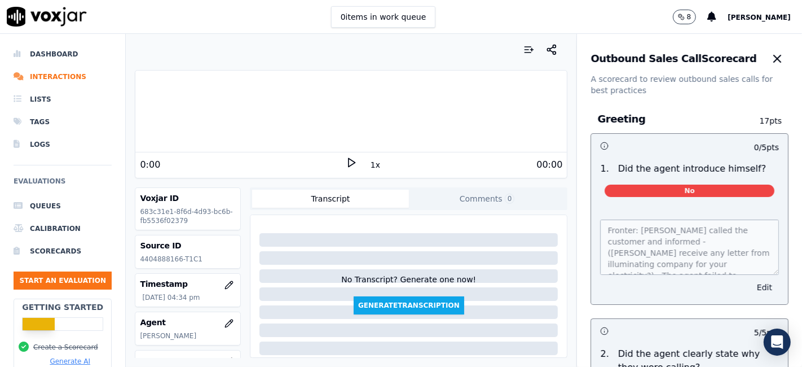
click at [750, 288] on button "Edit" at bounding box center [764, 287] width 29 height 16
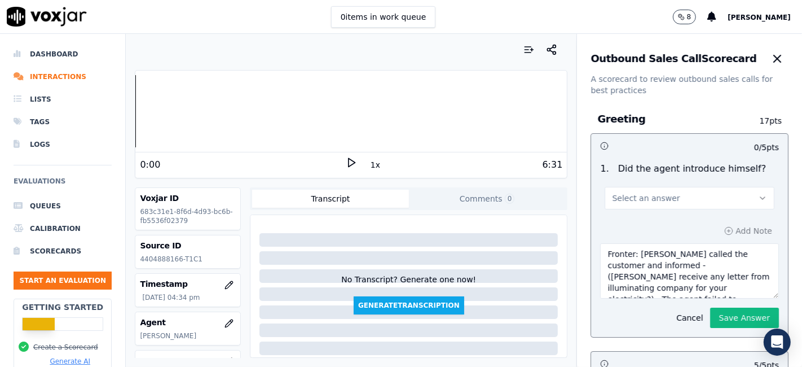
click at [687, 199] on button "Select an answer" at bounding box center [690, 198] width 170 height 23
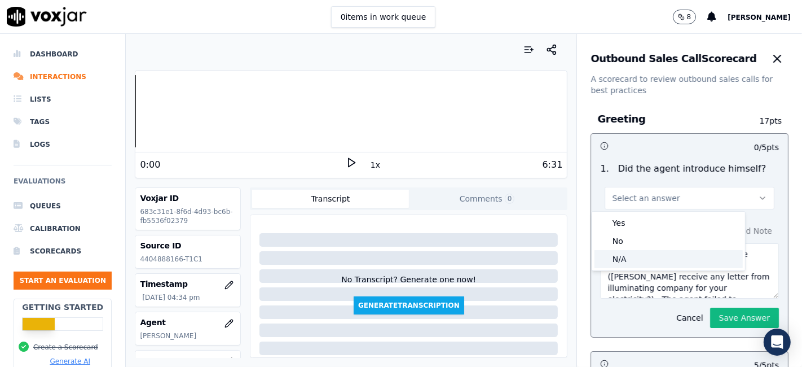
click at [638, 262] on div "N/A" at bounding box center [669, 259] width 148 height 18
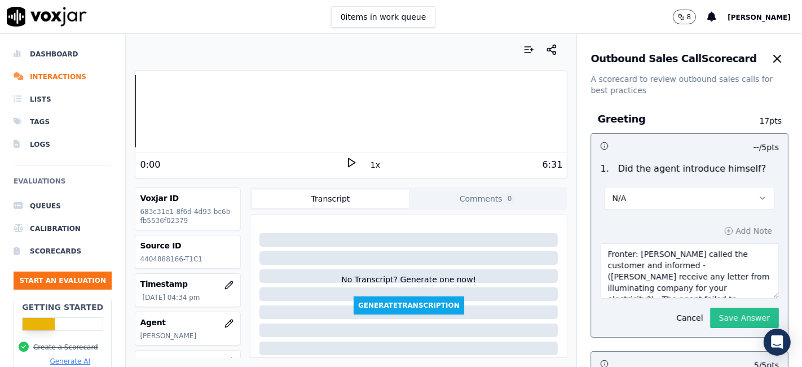
click at [710, 320] on button "Save Answer" at bounding box center [744, 317] width 69 height 20
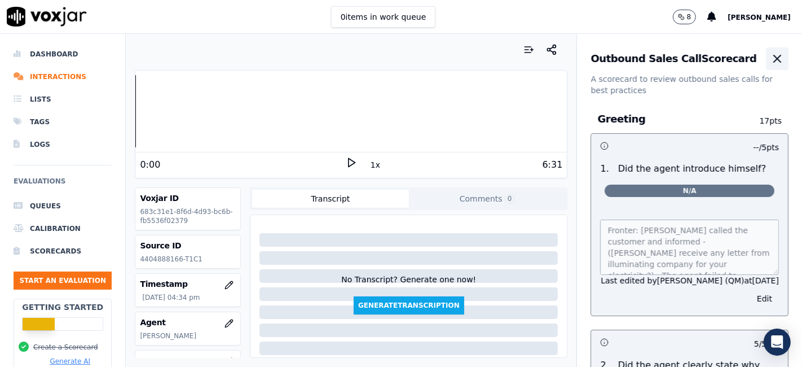
click at [771, 56] on icon "button" at bounding box center [778, 59] width 14 height 14
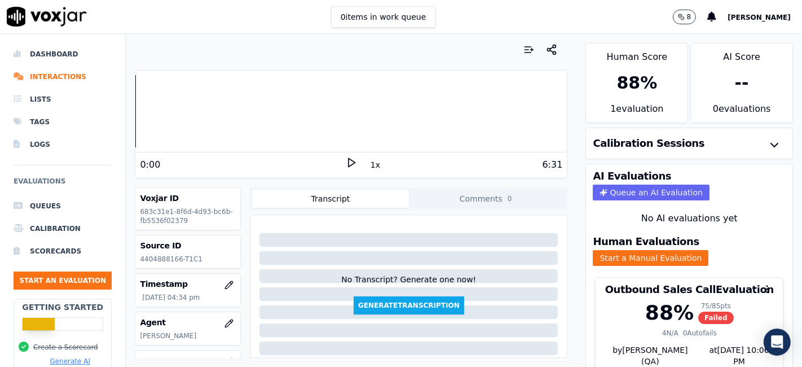
scroll to position [36, 0]
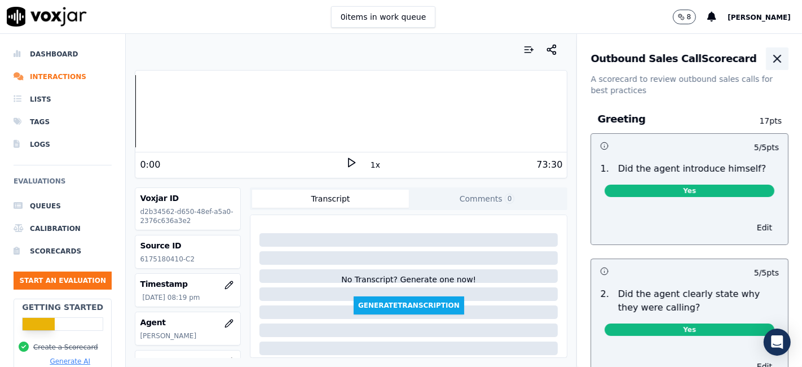
click at [771, 63] on icon "button" at bounding box center [778, 59] width 14 height 14
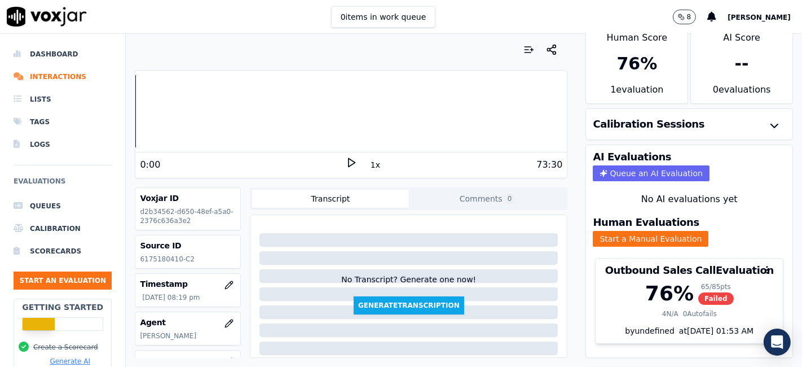
scroll to position [36, 0]
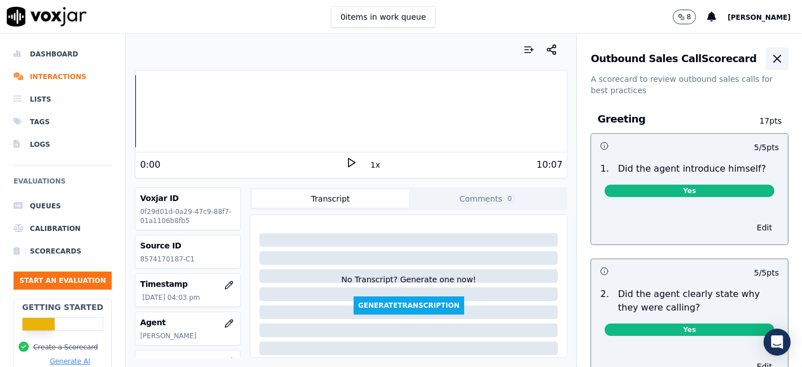
click at [771, 61] on icon "button" at bounding box center [778, 59] width 14 height 14
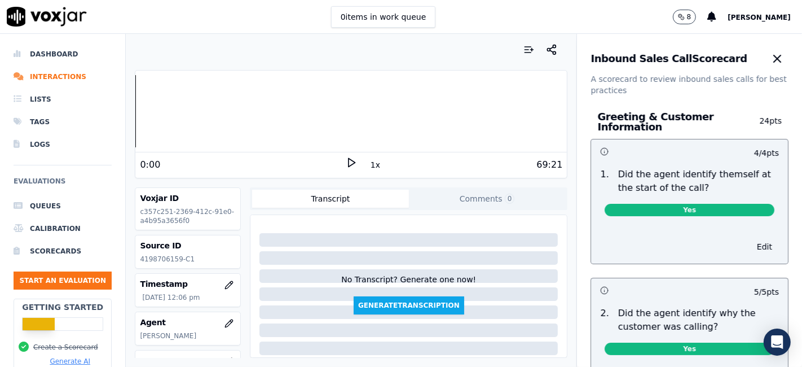
click at [751, 72] on div "Inbound Sales Call Scorecard A scorecard to review inbound sales calls for best…" at bounding box center [689, 65] width 225 height 62
click at [766, 67] on button "button" at bounding box center [777, 58] width 23 height 23
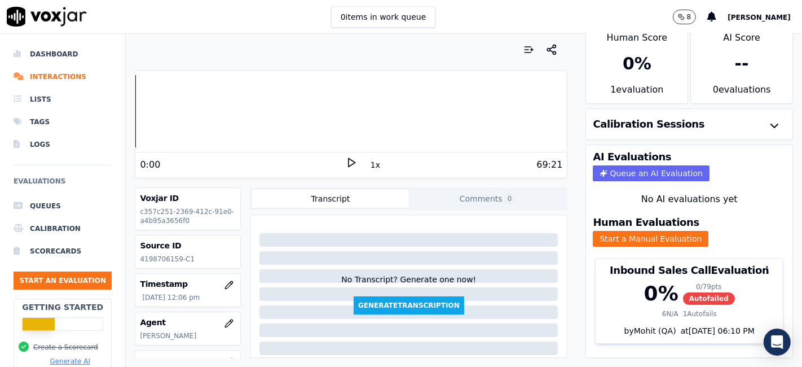
scroll to position [36, 0]
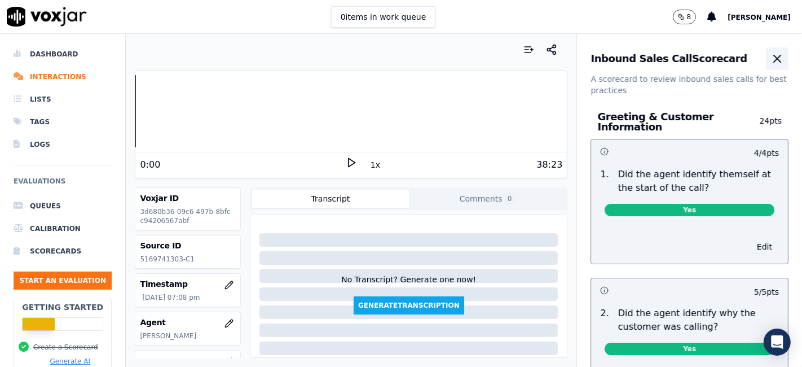
click at [771, 52] on icon "button" at bounding box center [778, 59] width 14 height 14
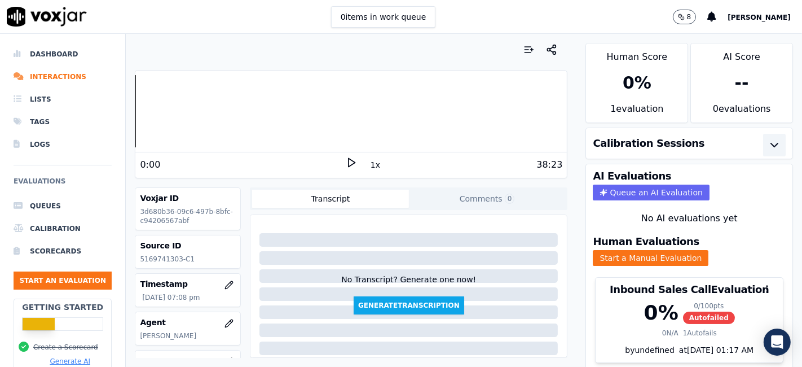
scroll to position [36, 0]
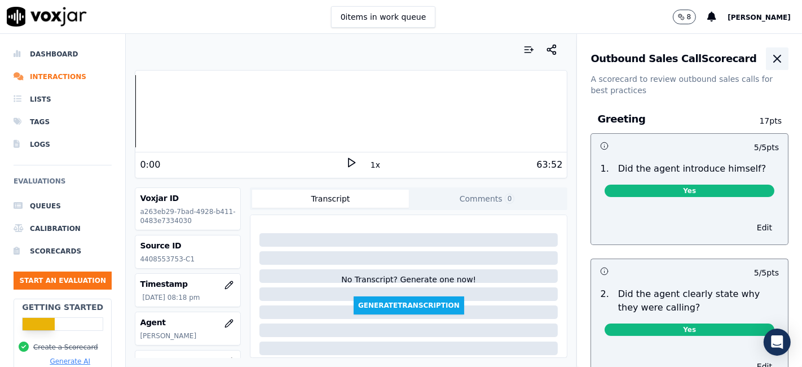
click at [766, 66] on button "button" at bounding box center [777, 58] width 23 height 23
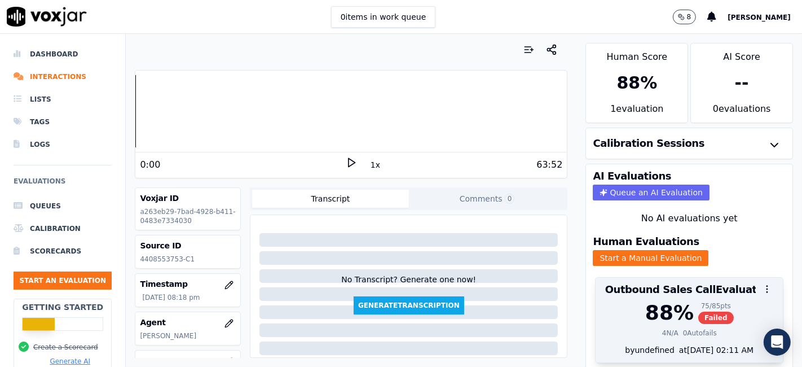
scroll to position [36, 0]
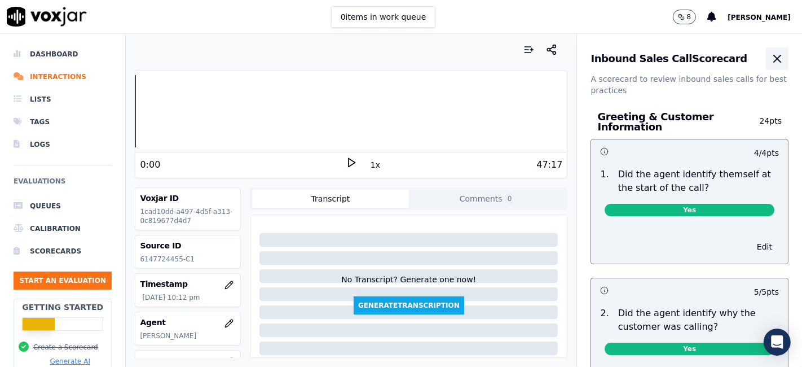
click at [771, 58] on icon "button" at bounding box center [778, 59] width 14 height 14
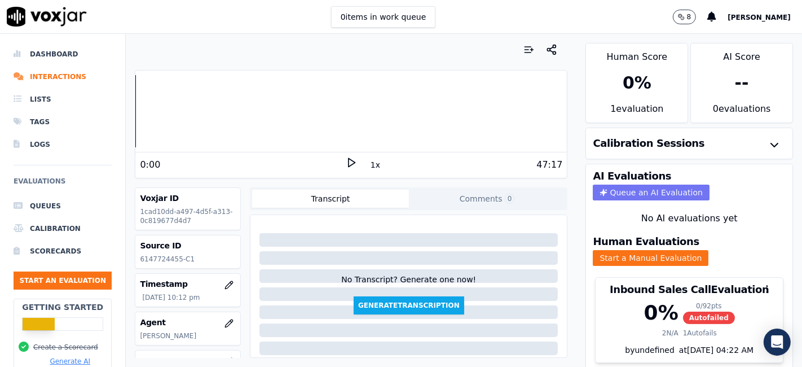
scroll to position [36, 0]
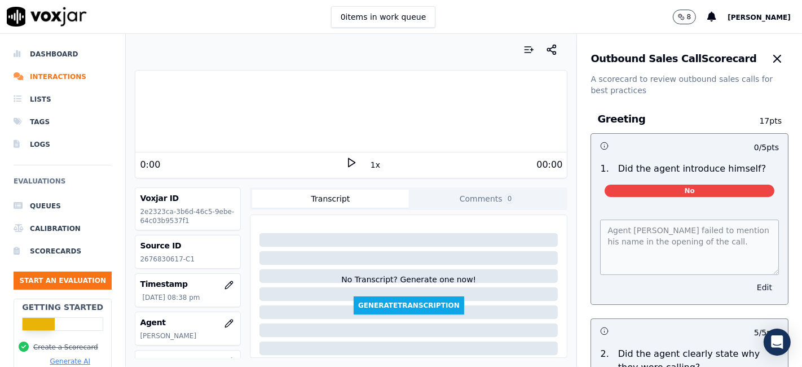
click at [750, 289] on button "Edit" at bounding box center [764, 287] width 29 height 16
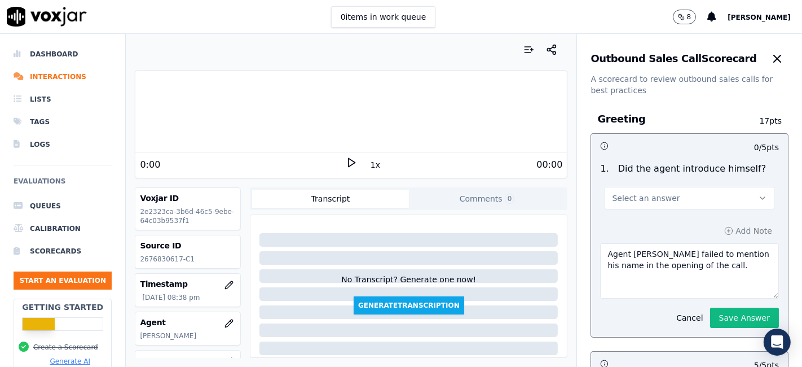
click at [672, 194] on button "Select an answer" at bounding box center [690, 198] width 170 height 23
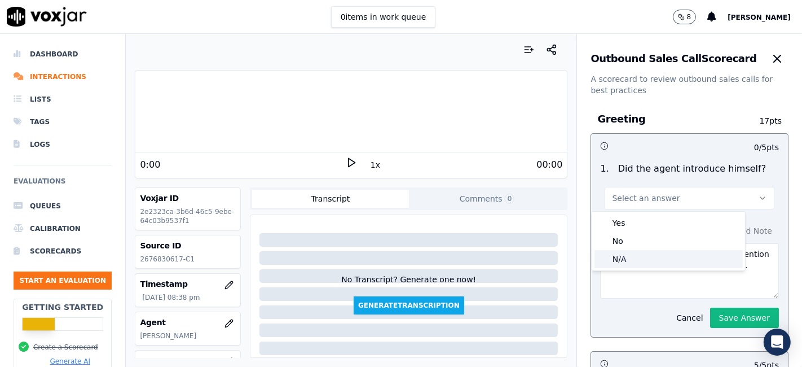
click at [654, 260] on div "N/A" at bounding box center [669, 259] width 148 height 18
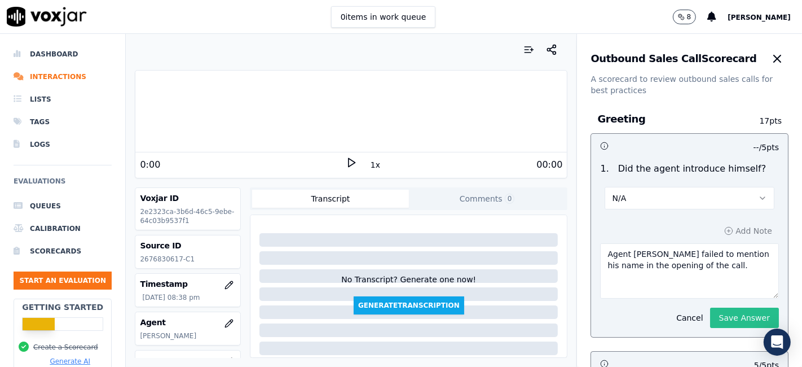
click at [724, 317] on button "Save Answer" at bounding box center [744, 317] width 69 height 20
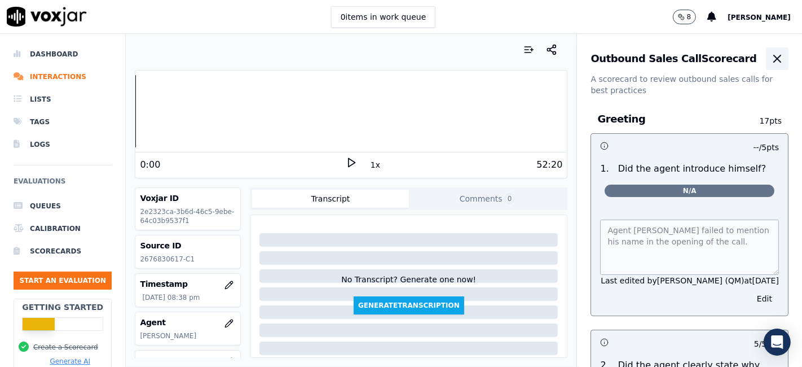
click at [766, 55] on button "button" at bounding box center [777, 58] width 23 height 23
click at [771, 57] on icon "button" at bounding box center [778, 59] width 14 height 14
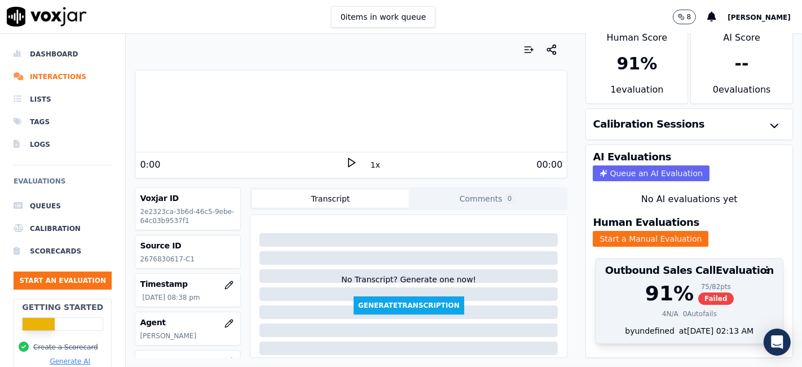
scroll to position [36, 0]
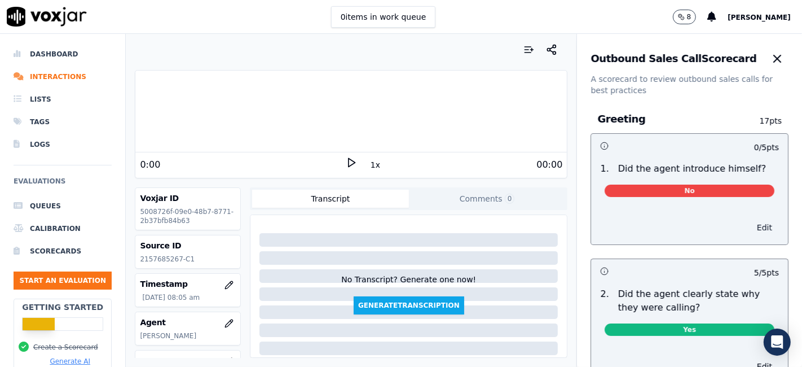
click at [750, 230] on button "Edit" at bounding box center [764, 227] width 29 height 16
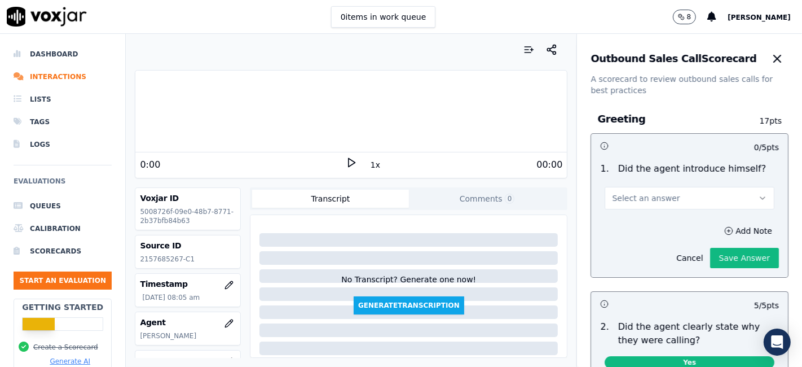
click at [708, 195] on button "Select an answer" at bounding box center [690, 198] width 170 height 23
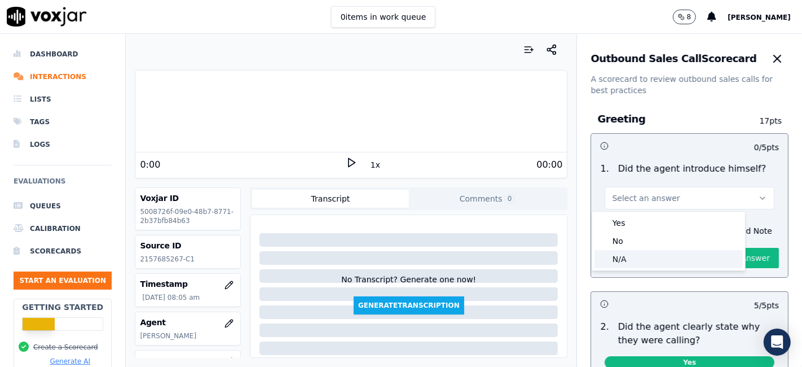
drag, startPoint x: 644, startPoint y: 260, endPoint x: 652, endPoint y: 261, distance: 7.9
click at [644, 261] on div "N/A" at bounding box center [669, 259] width 148 height 18
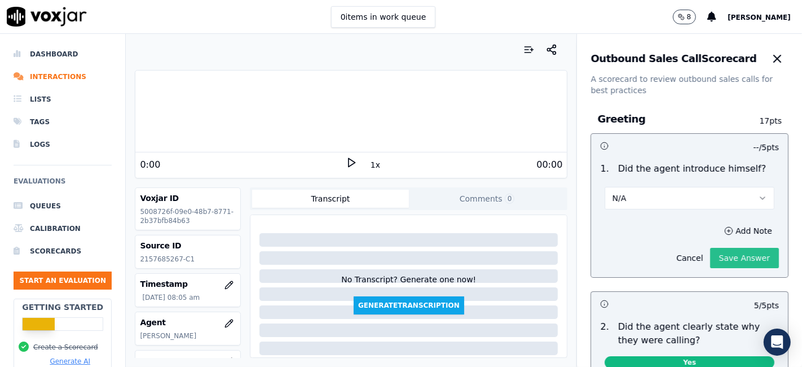
click at [726, 258] on button "Save Answer" at bounding box center [744, 258] width 69 height 20
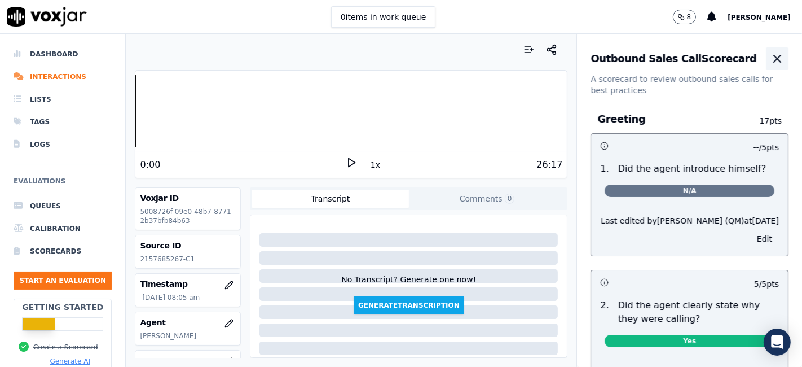
click at [774, 59] on icon "button" at bounding box center [777, 58] width 7 height 7
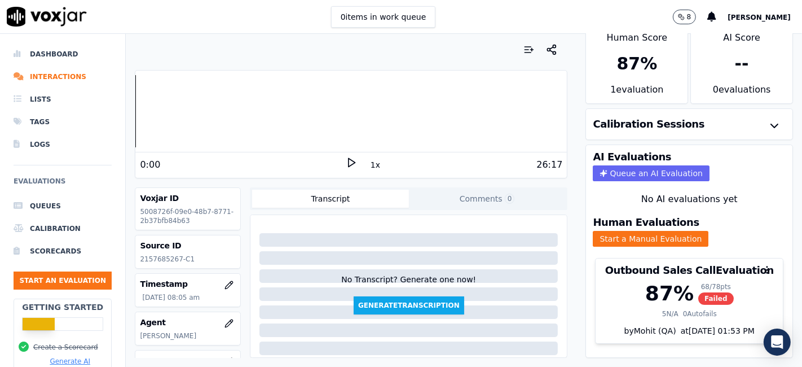
scroll to position [36, 0]
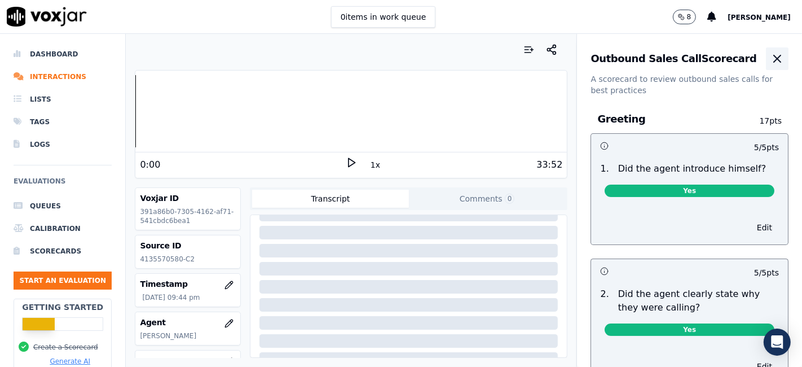
click at [771, 61] on icon "button" at bounding box center [778, 59] width 14 height 14
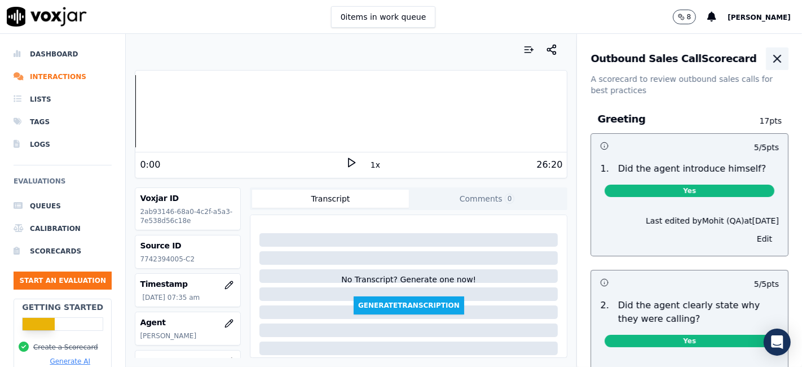
click at [771, 57] on icon "button" at bounding box center [778, 59] width 14 height 14
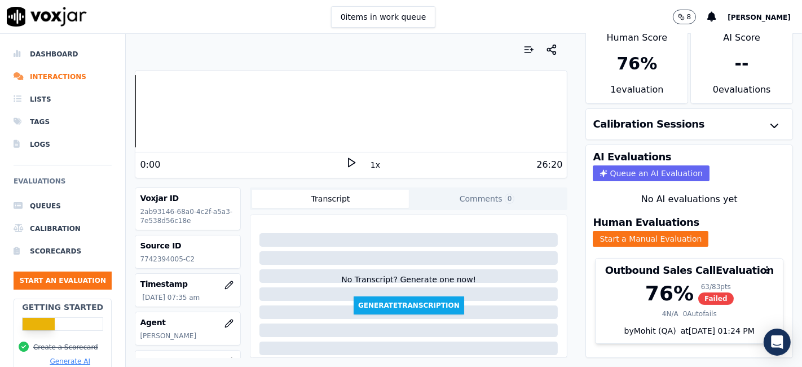
scroll to position [36, 0]
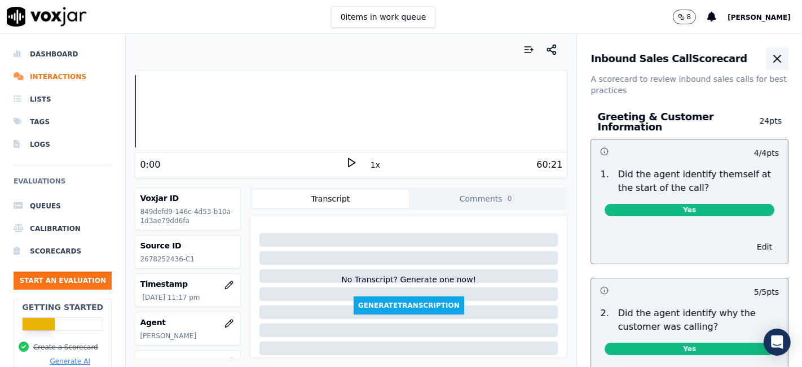
click at [774, 57] on icon "button" at bounding box center [777, 58] width 7 height 7
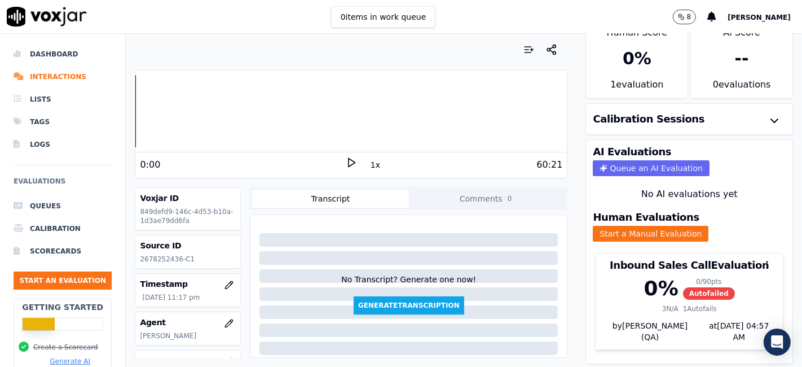
scroll to position [36, 0]
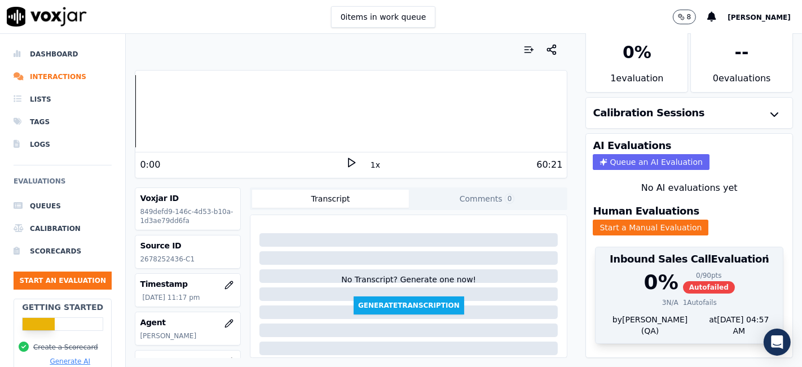
click at [679, 247] on div at bounding box center [689, 258] width 187 height 23
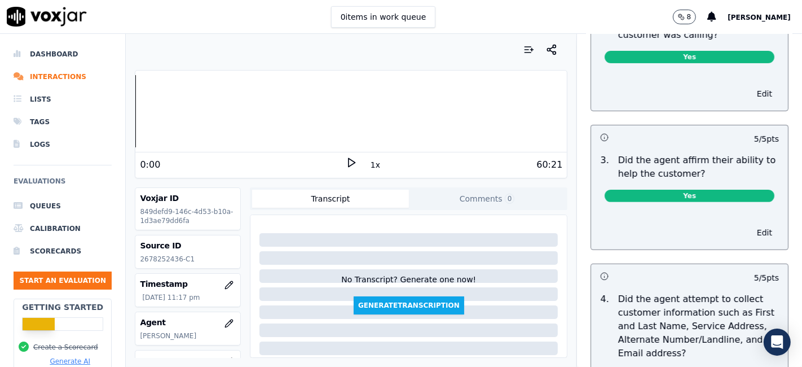
scroll to position [0, 0]
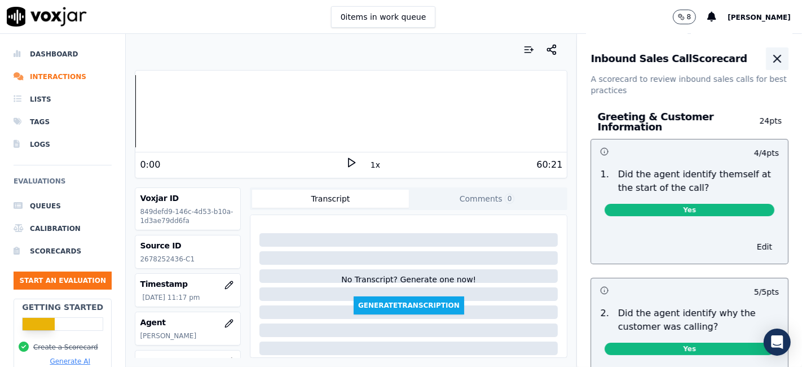
click at [771, 56] on icon "button" at bounding box center [778, 59] width 14 height 14
click at [771, 64] on icon "button" at bounding box center [778, 59] width 14 height 14
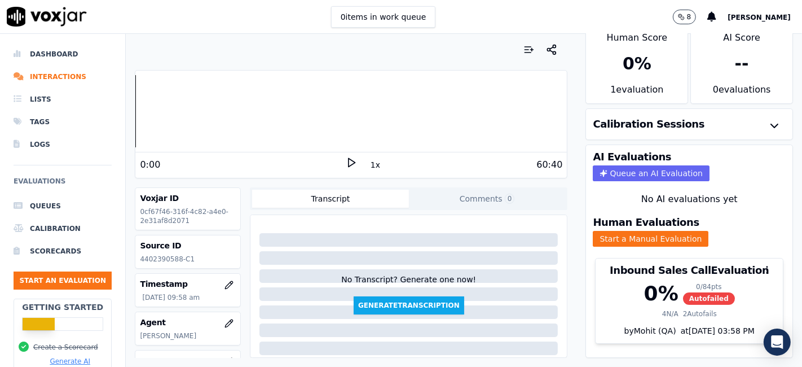
scroll to position [36, 0]
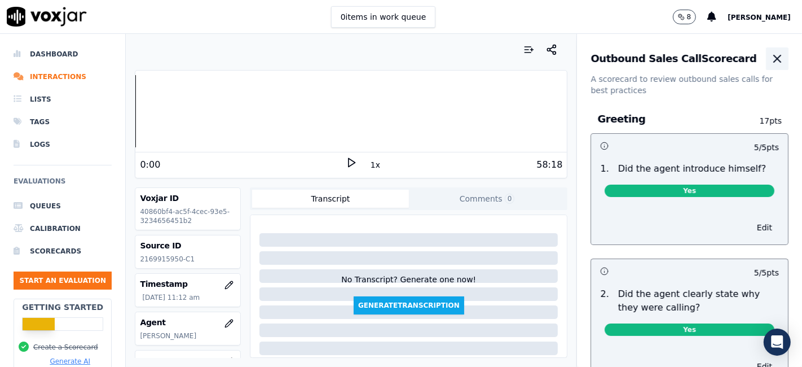
click at [771, 62] on icon "button" at bounding box center [778, 59] width 14 height 14
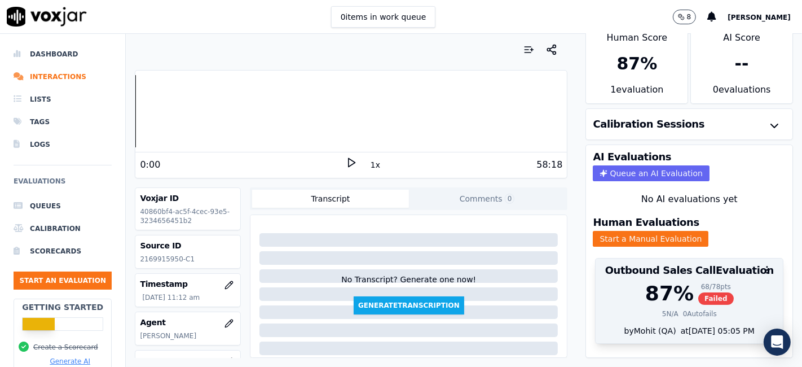
scroll to position [36, 0]
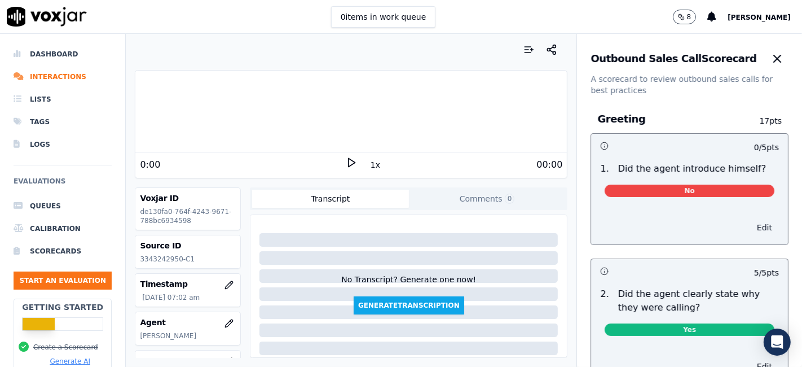
click at [750, 226] on button "Edit" at bounding box center [764, 227] width 29 height 16
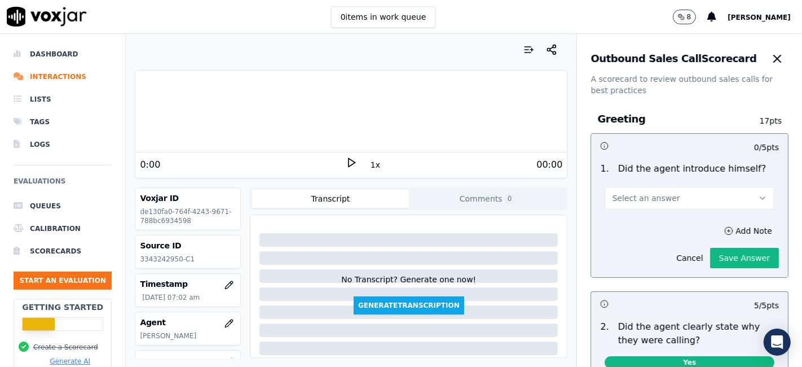
click at [654, 198] on span "Select an answer" at bounding box center [646, 197] width 68 height 11
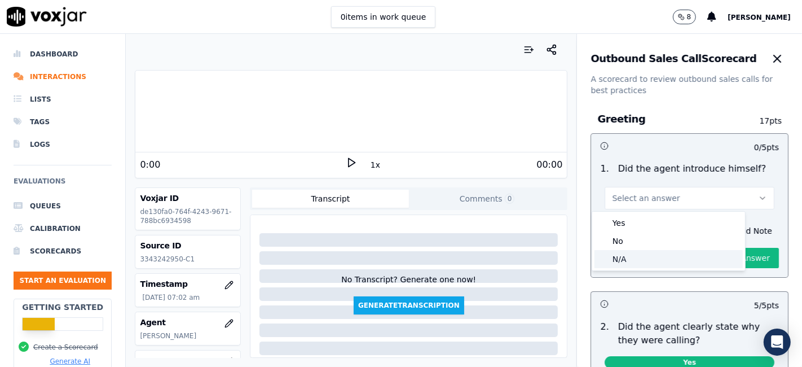
click at [632, 257] on div "N/A" at bounding box center [669, 259] width 148 height 18
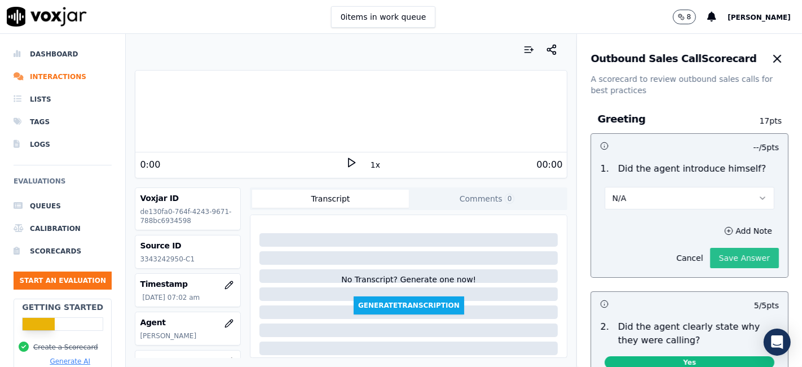
click at [712, 259] on button "Save Answer" at bounding box center [744, 258] width 69 height 20
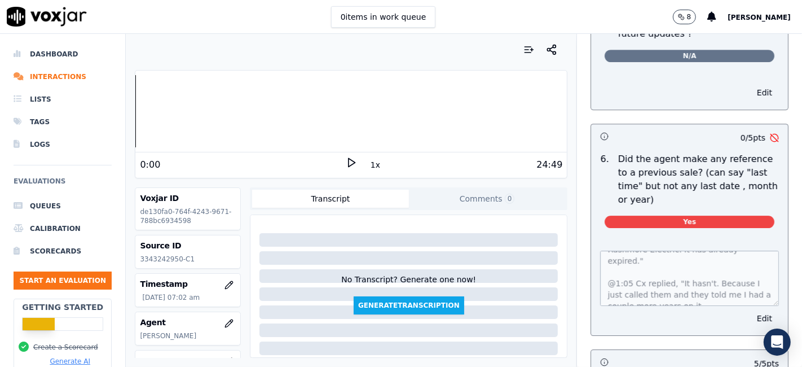
scroll to position [63, 0]
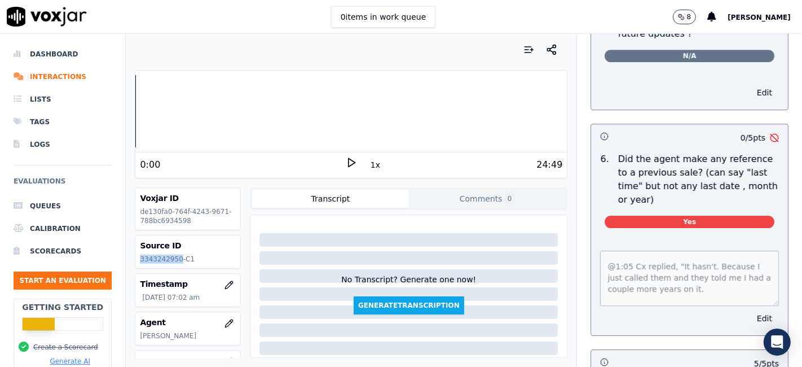
drag, startPoint x: 174, startPoint y: 260, endPoint x: 140, endPoint y: 260, distance: 33.3
click at [140, 260] on p "3343242950-C1" at bounding box center [188, 258] width 96 height 9
copy p "3343242950"
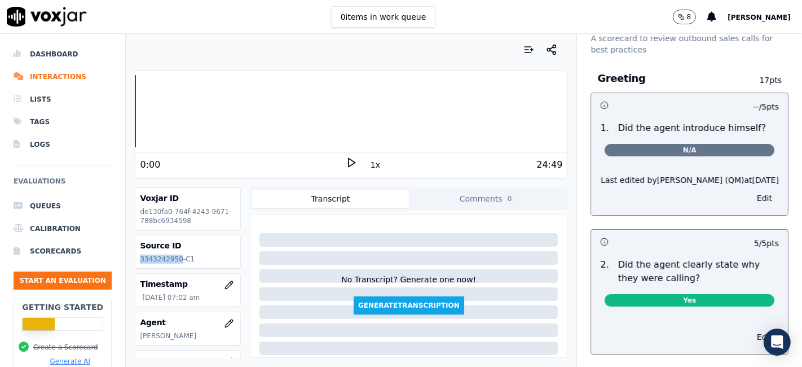
scroll to position [0, 0]
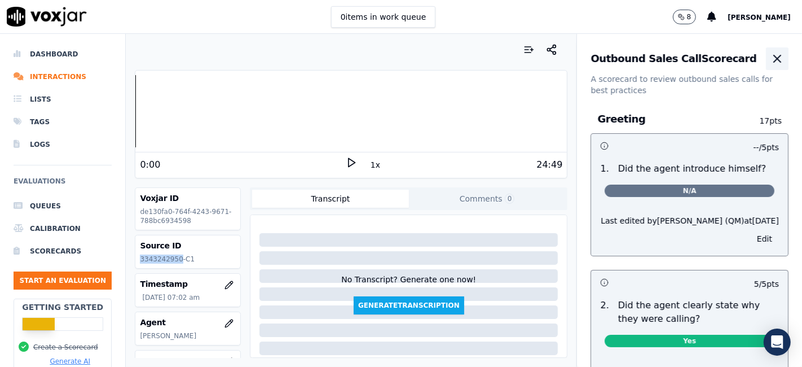
click at [771, 59] on icon "button" at bounding box center [778, 59] width 14 height 14
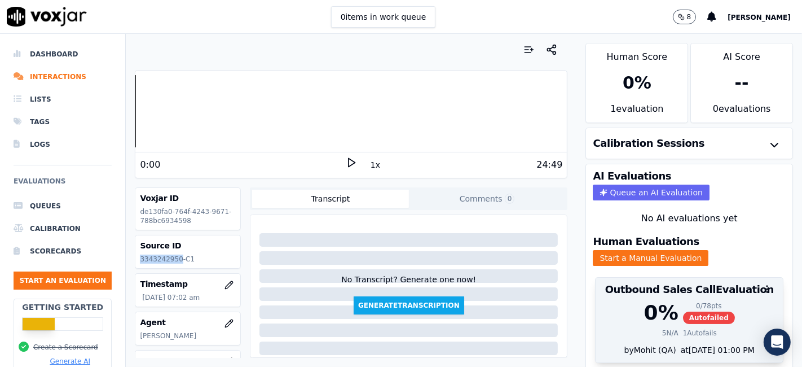
scroll to position [36, 0]
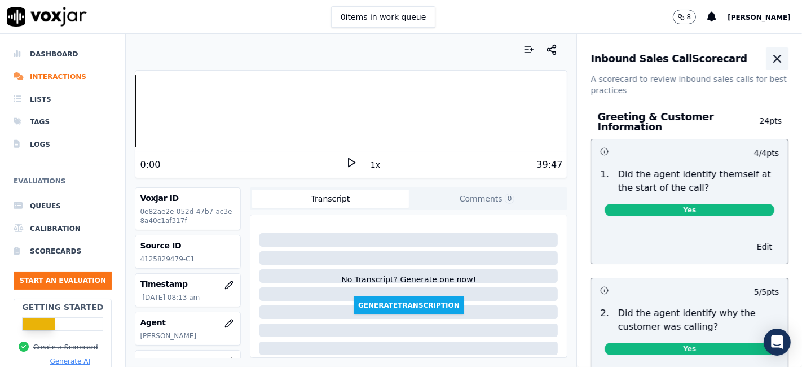
click at [771, 54] on icon "button" at bounding box center [778, 59] width 14 height 14
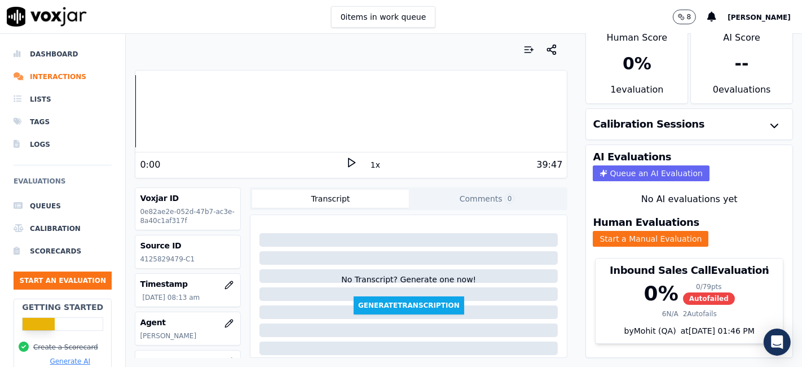
scroll to position [36, 0]
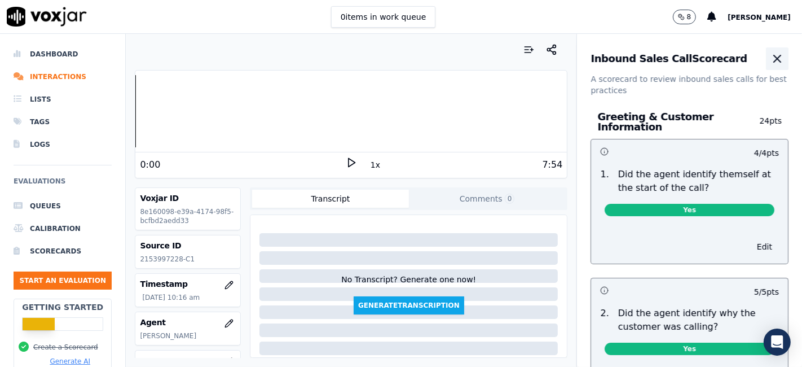
click at [771, 56] on icon "button" at bounding box center [778, 59] width 14 height 14
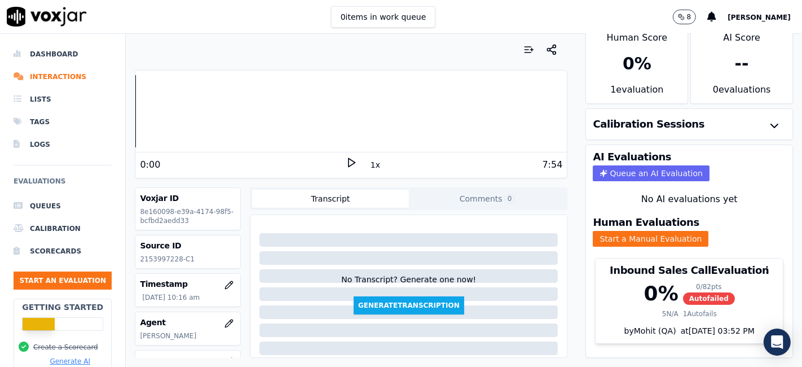
scroll to position [36, 0]
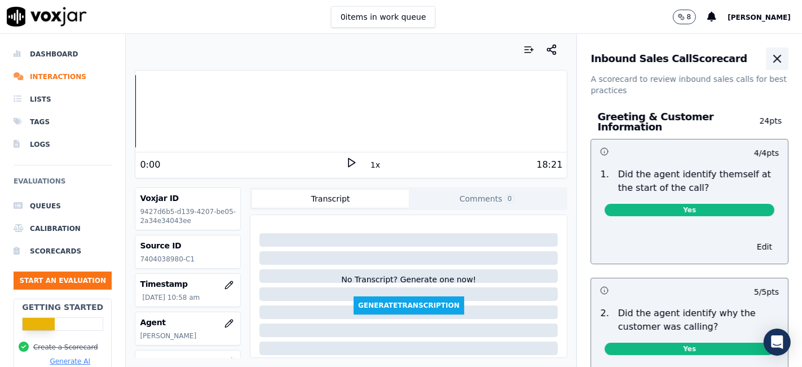
click at [771, 58] on icon "button" at bounding box center [778, 59] width 14 height 14
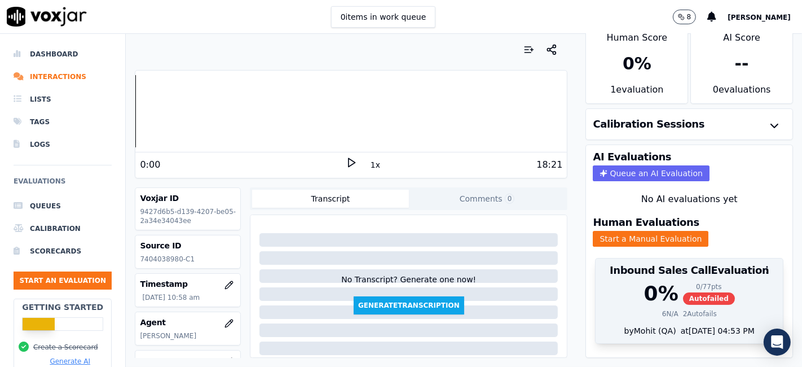
scroll to position [36, 0]
click at [695, 309] on div "2 Autofails" at bounding box center [700, 313] width 34 height 9
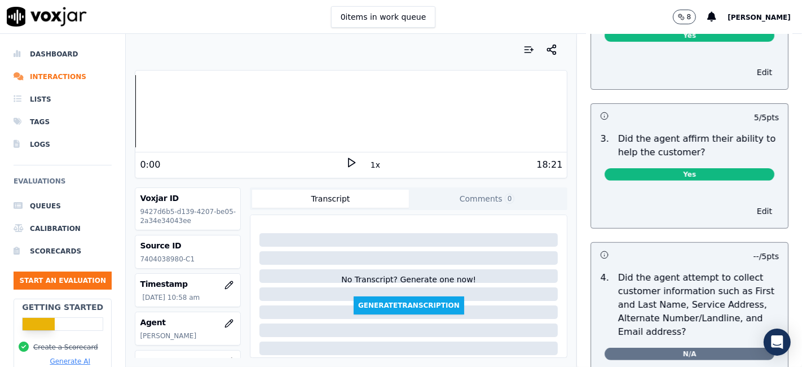
scroll to position [564, 0]
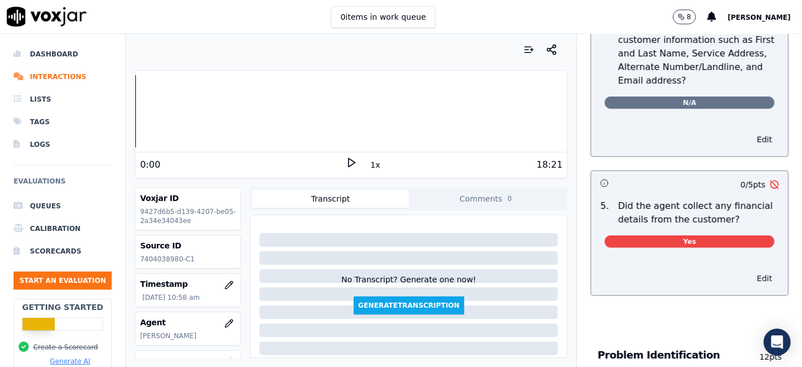
click at [750, 271] on button "Edit" at bounding box center [764, 278] width 29 height 16
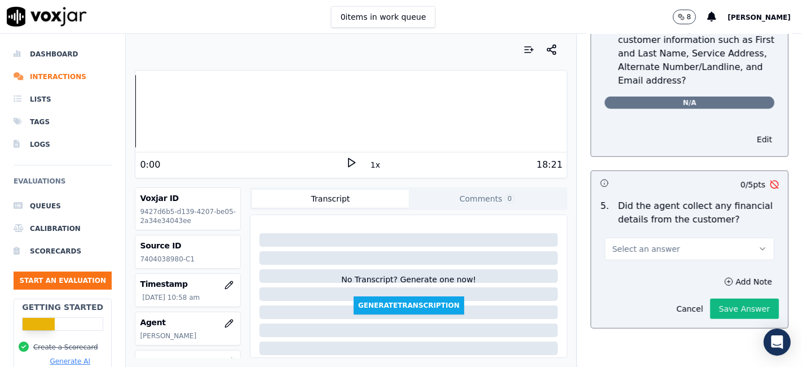
click at [670, 241] on button "Select an answer" at bounding box center [690, 249] width 170 height 23
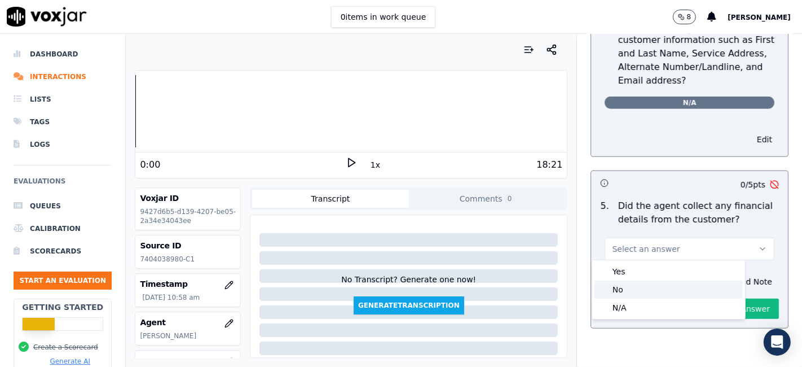
click at [640, 289] on div "No" at bounding box center [669, 289] width 148 height 18
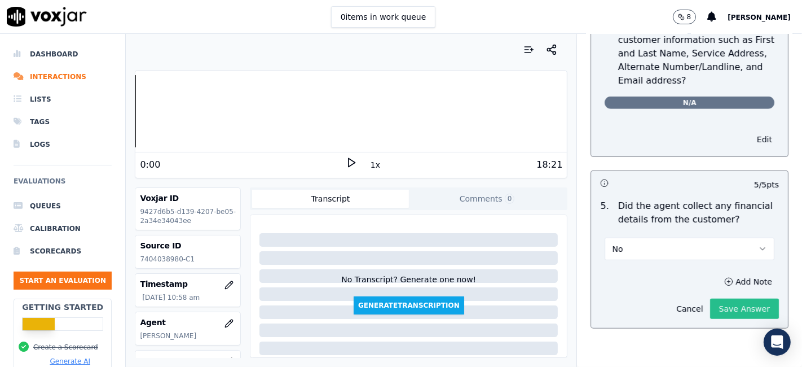
click at [726, 310] on button "Save Answer" at bounding box center [744, 308] width 69 height 20
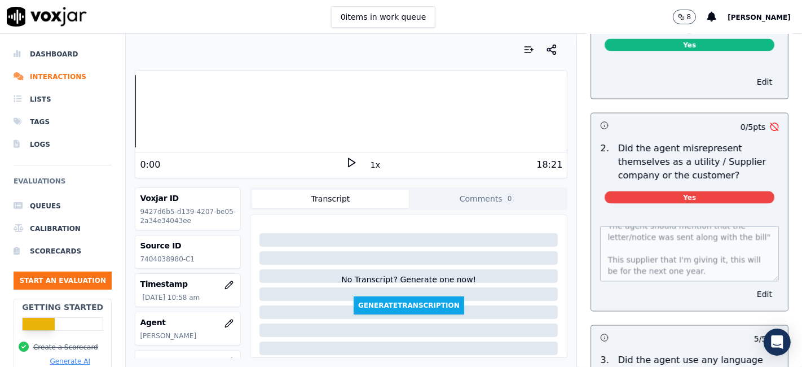
scroll to position [1604, 0]
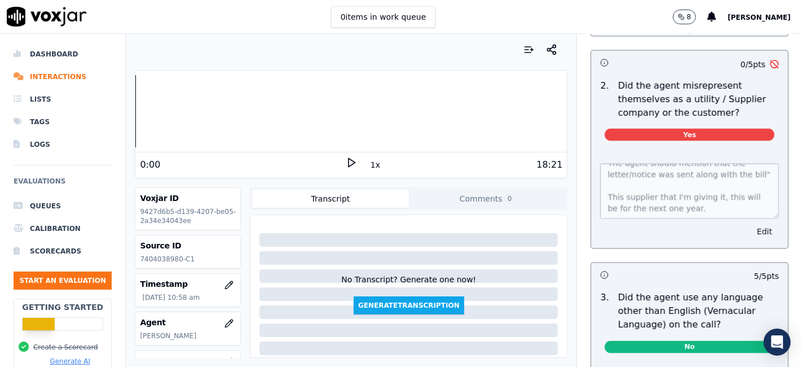
click at [750, 223] on button "Edit" at bounding box center [764, 231] width 29 height 16
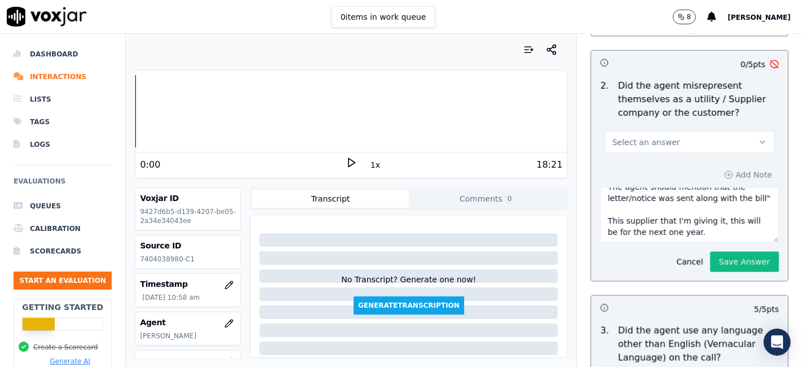
click at [714, 131] on button "Select an answer" at bounding box center [690, 142] width 170 height 23
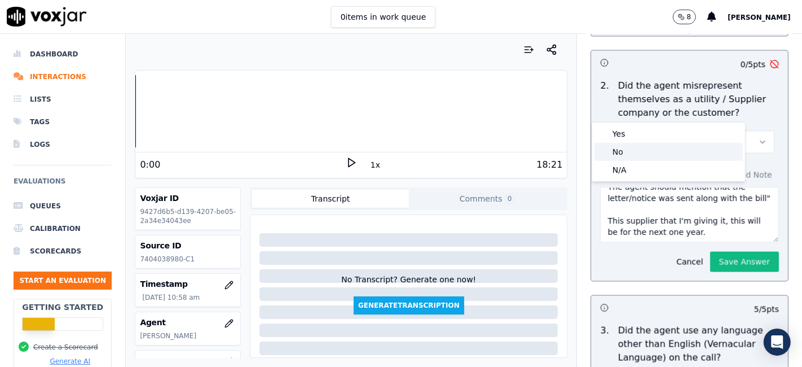
click at [639, 157] on div "No" at bounding box center [669, 152] width 148 height 18
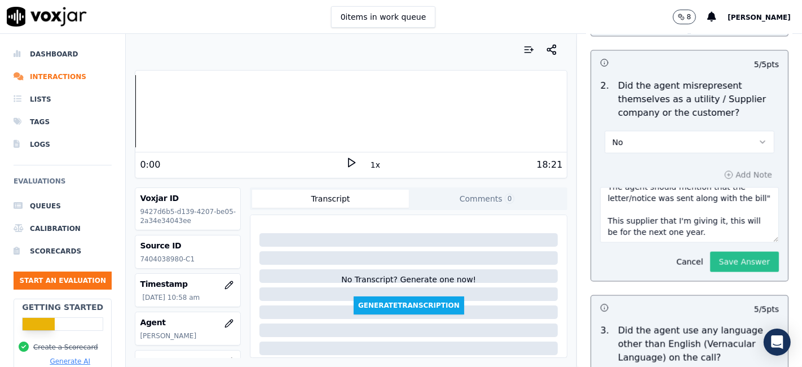
click at [710, 252] on button "Save Answer" at bounding box center [744, 262] width 69 height 20
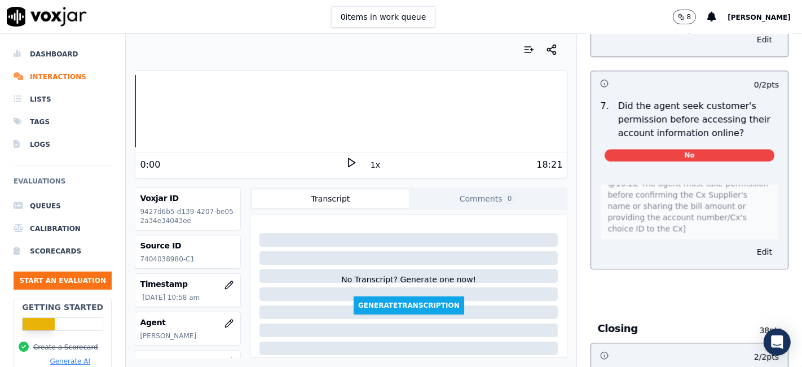
scroll to position [0, 0]
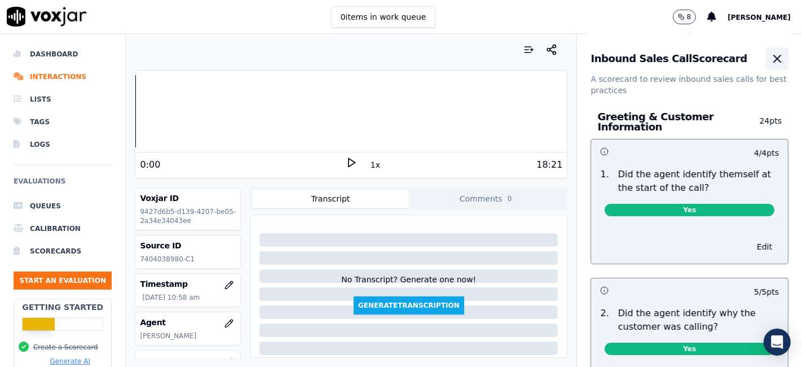
click at [771, 64] on icon "button" at bounding box center [778, 59] width 14 height 14
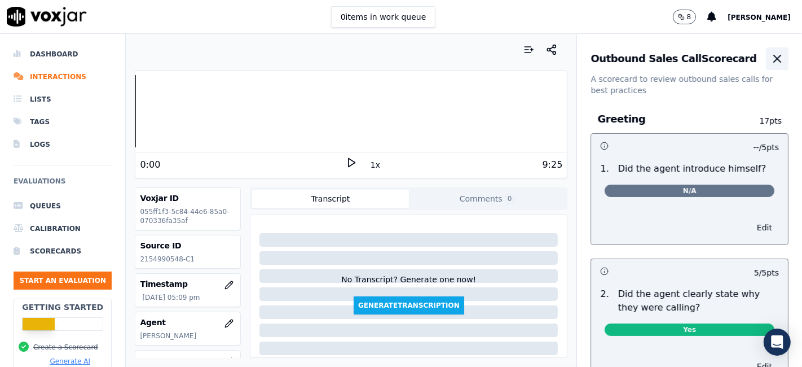
click at [771, 55] on icon "button" at bounding box center [778, 59] width 14 height 14
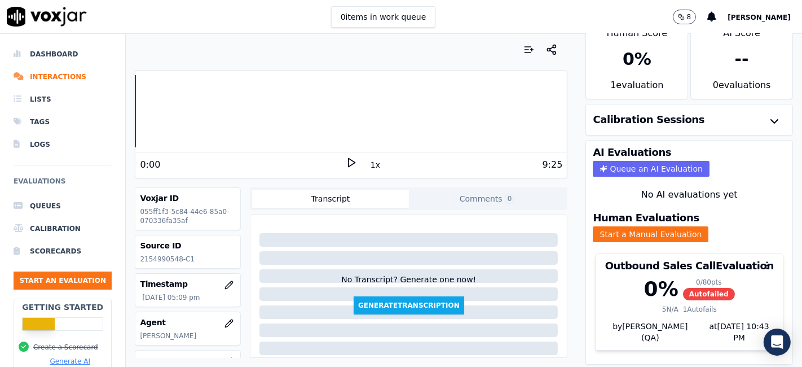
scroll to position [36, 0]
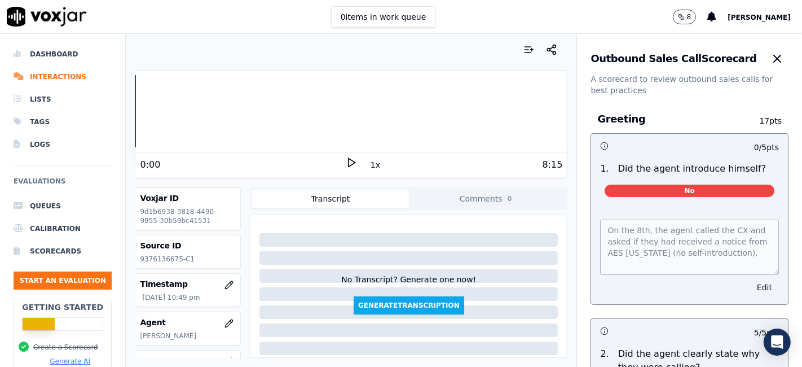
click at [750, 291] on button "Edit" at bounding box center [764, 287] width 29 height 16
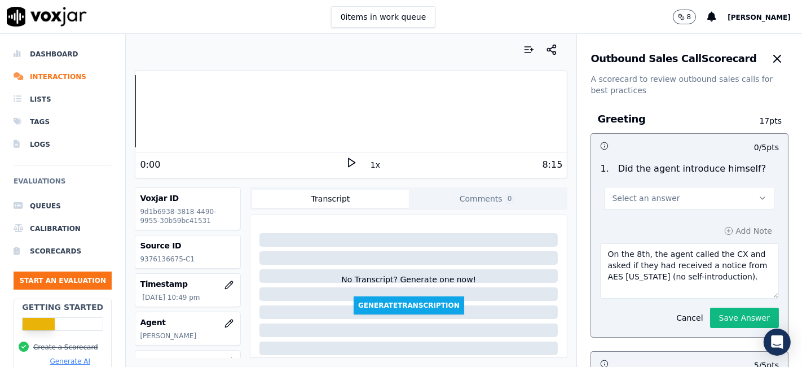
click at [679, 202] on button "Select an answer" at bounding box center [690, 198] width 170 height 23
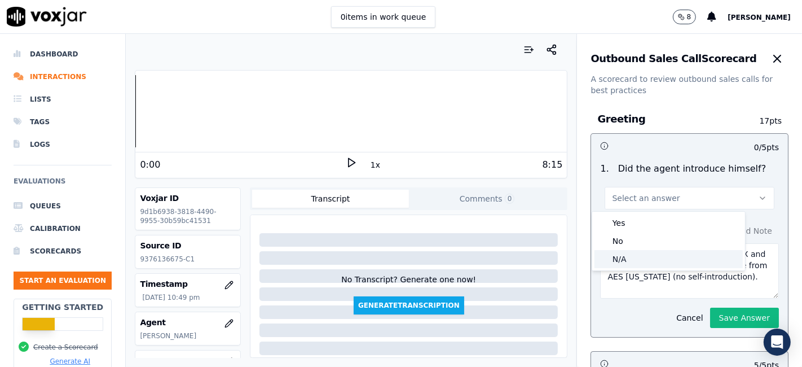
click at [648, 265] on div "N/A" at bounding box center [669, 259] width 148 height 18
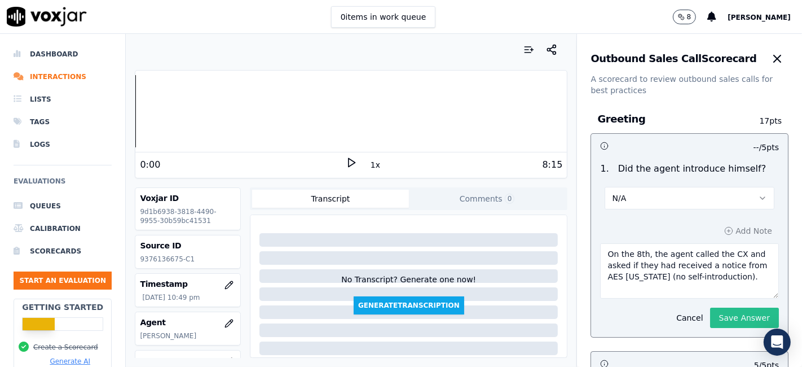
click at [717, 319] on button "Save Answer" at bounding box center [744, 317] width 69 height 20
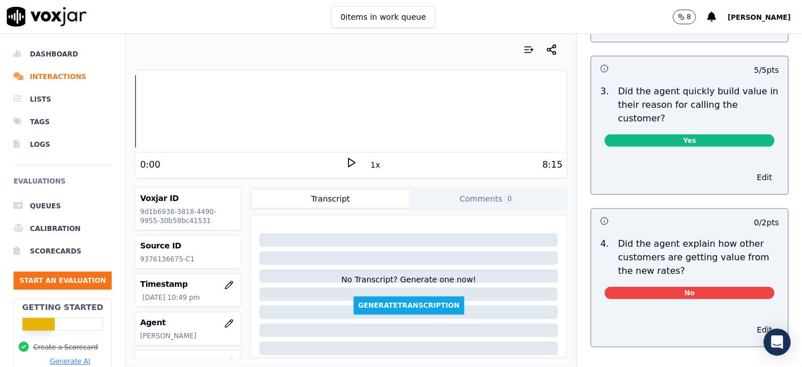
scroll to position [501, 0]
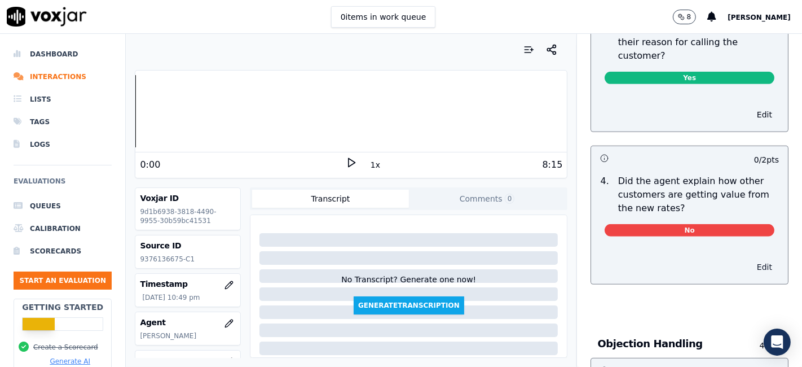
click at [750, 261] on button "Edit" at bounding box center [764, 267] width 29 height 16
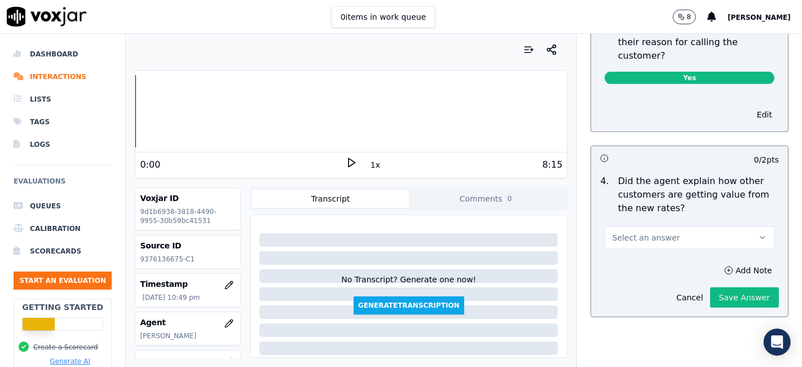
click at [670, 236] on button "Select an answer" at bounding box center [690, 237] width 170 height 23
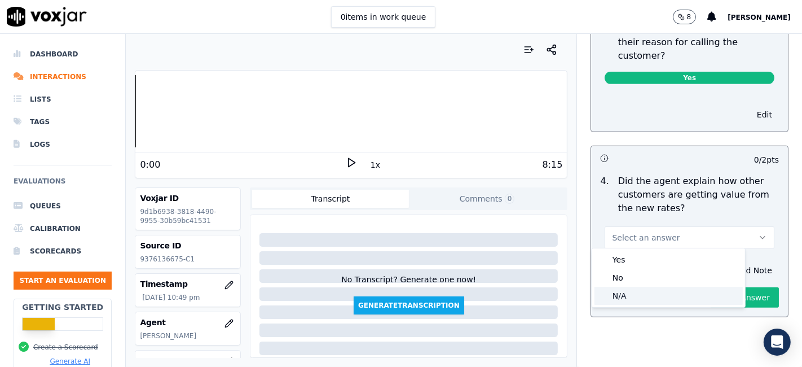
click at [635, 297] on div "N/A" at bounding box center [669, 296] width 148 height 18
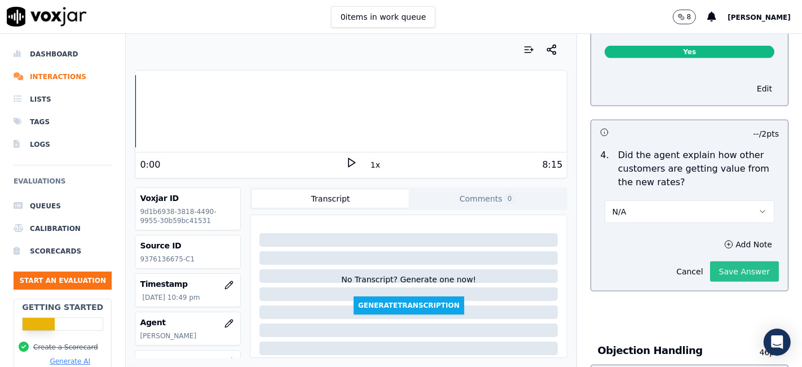
scroll to position [476, 0]
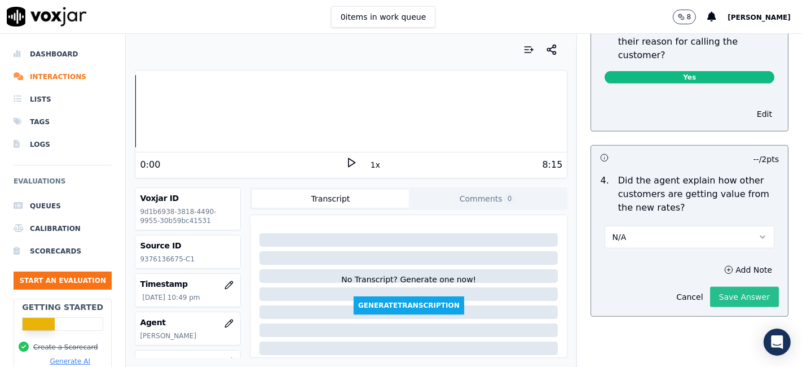
click at [710, 296] on button "Save Answer" at bounding box center [744, 297] width 69 height 20
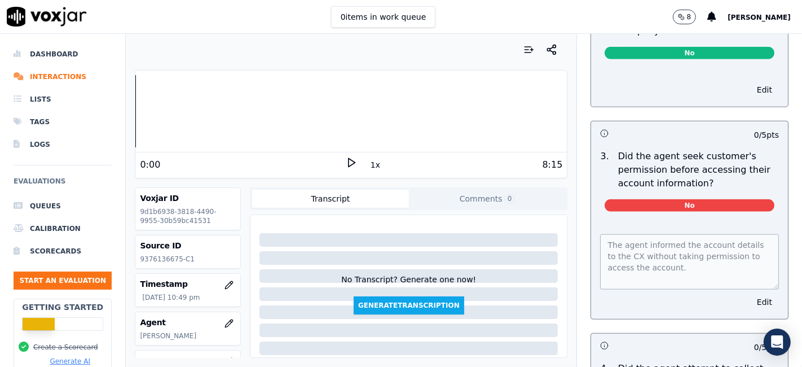
scroll to position [1265, 0]
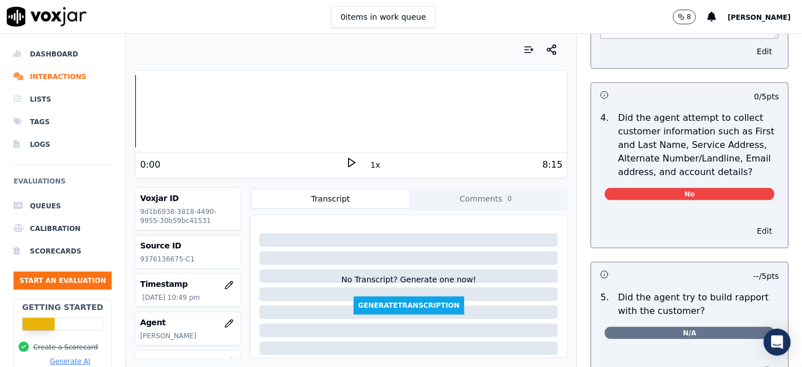
click at [750, 230] on button "Edit" at bounding box center [764, 231] width 29 height 16
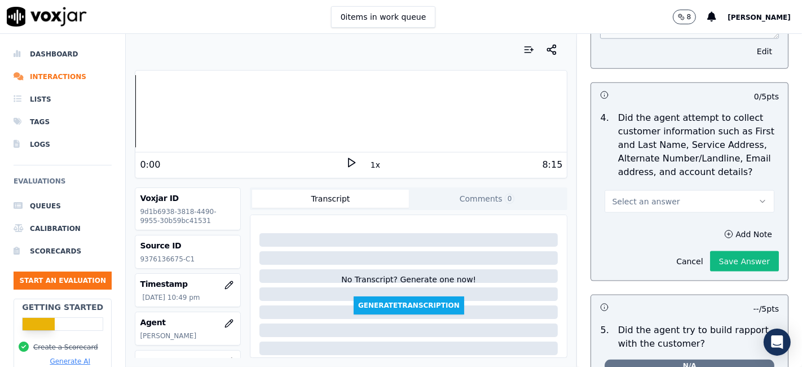
click at [680, 193] on button "Select an answer" at bounding box center [690, 201] width 170 height 23
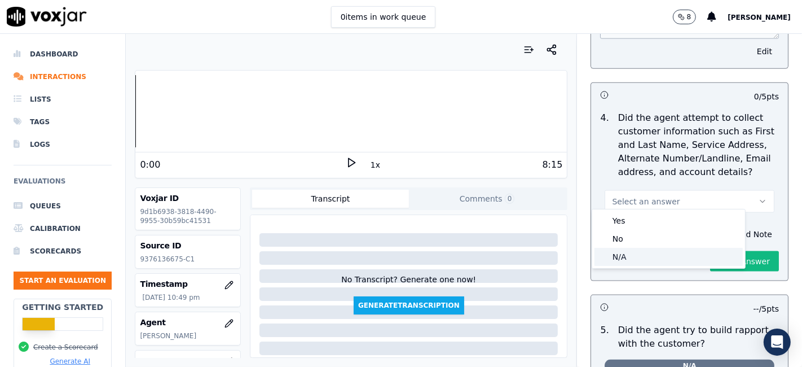
click at [639, 254] on div "N/A" at bounding box center [669, 257] width 148 height 18
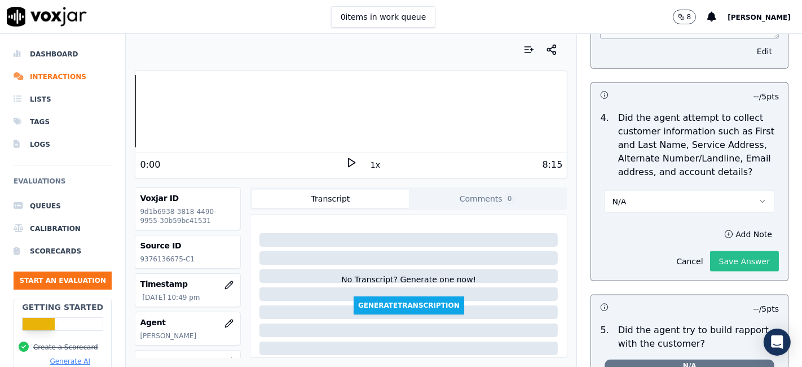
click at [736, 255] on button "Save Answer" at bounding box center [744, 261] width 69 height 20
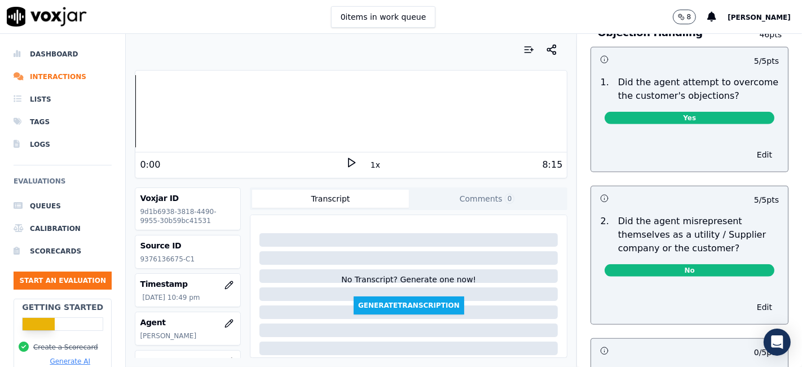
scroll to position [0, 0]
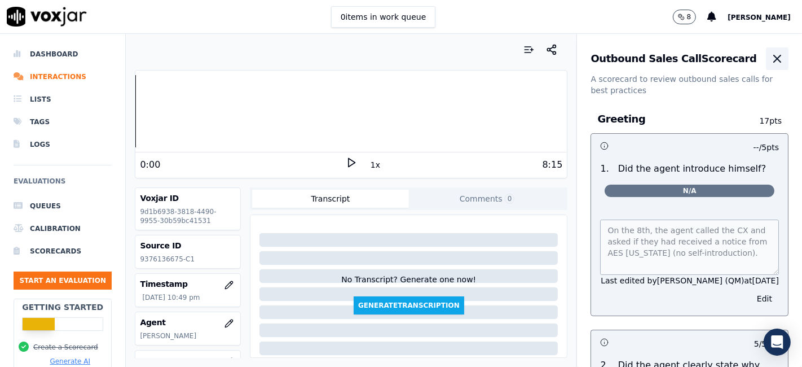
click at [771, 60] on icon "button" at bounding box center [778, 59] width 14 height 14
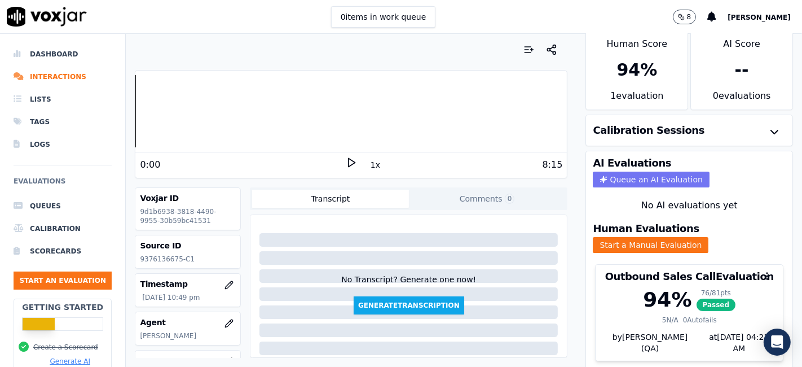
scroll to position [36, 0]
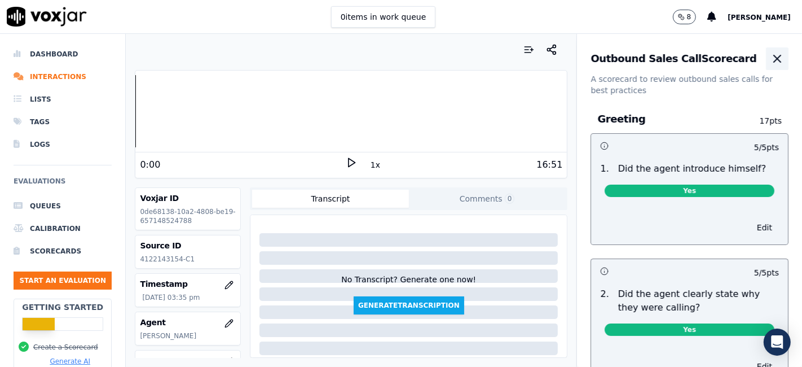
click at [774, 62] on icon "button" at bounding box center [777, 58] width 7 height 7
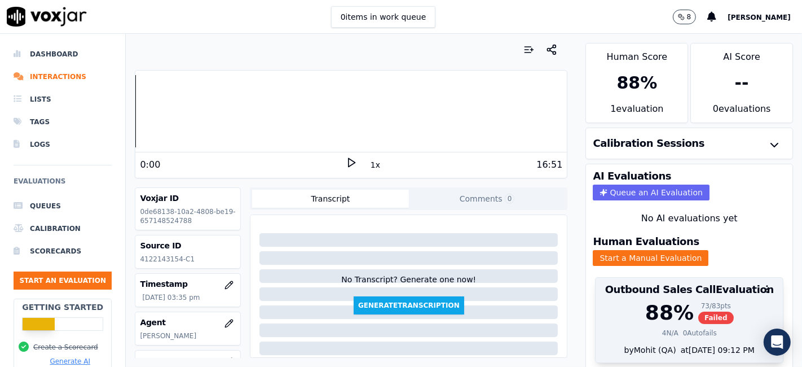
scroll to position [36, 0]
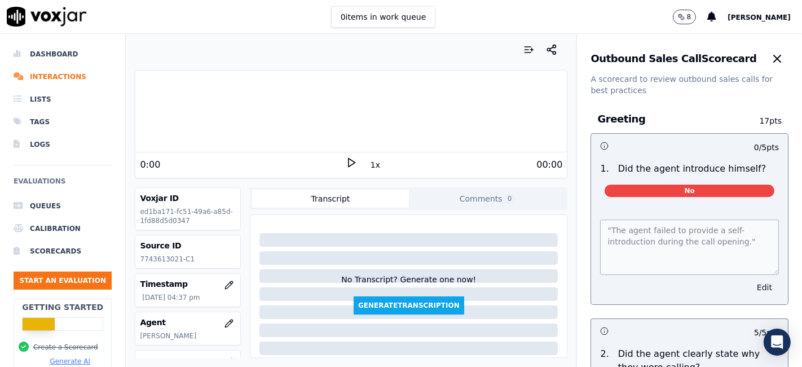
click at [750, 289] on button "Edit" at bounding box center [764, 287] width 29 height 16
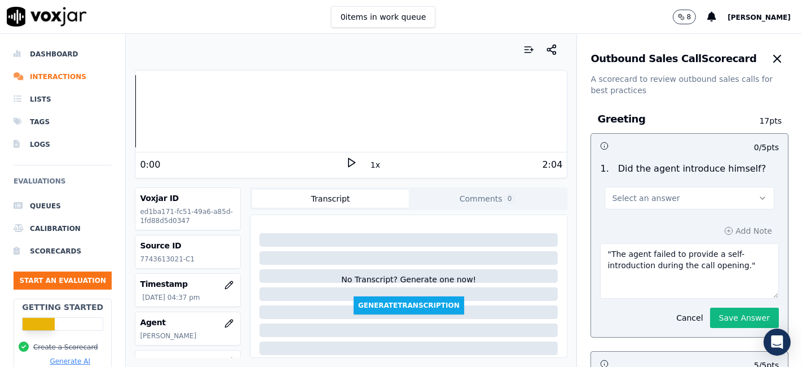
click at [674, 194] on button "Select an answer" at bounding box center [690, 198] width 170 height 23
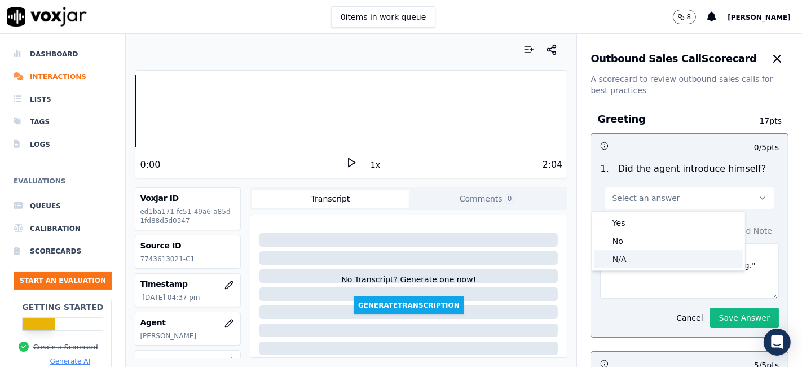
click at [652, 260] on div "N/A" at bounding box center [669, 259] width 148 height 18
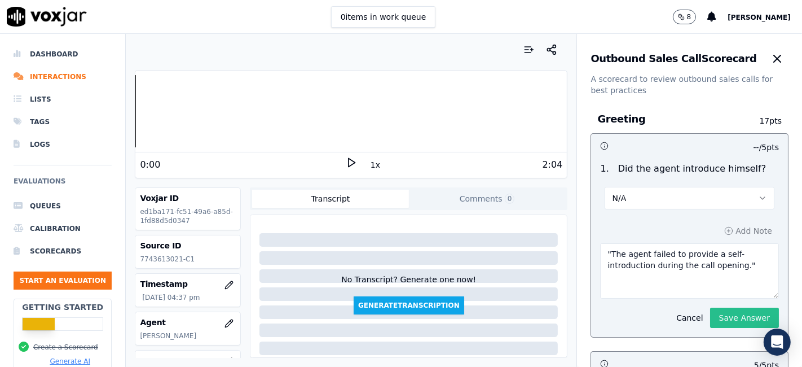
click at [720, 315] on button "Save Answer" at bounding box center [744, 317] width 69 height 20
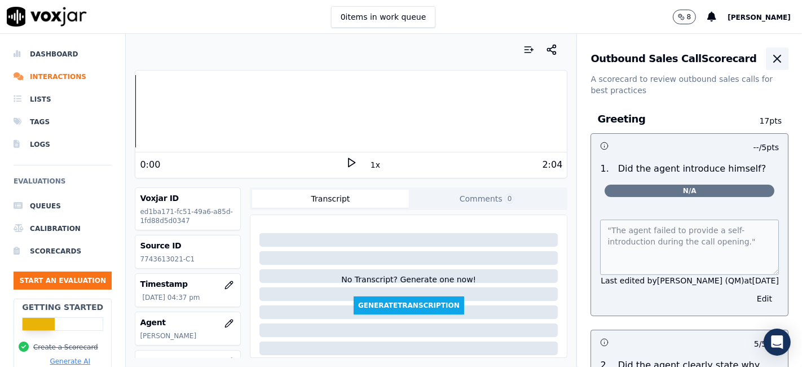
click at [771, 60] on icon "button" at bounding box center [778, 59] width 14 height 14
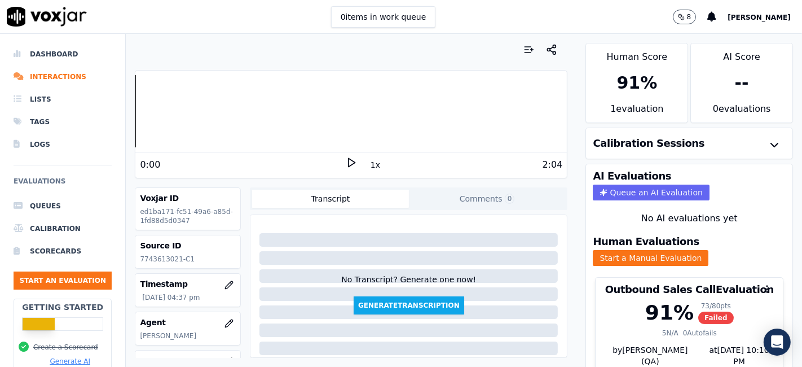
scroll to position [36, 0]
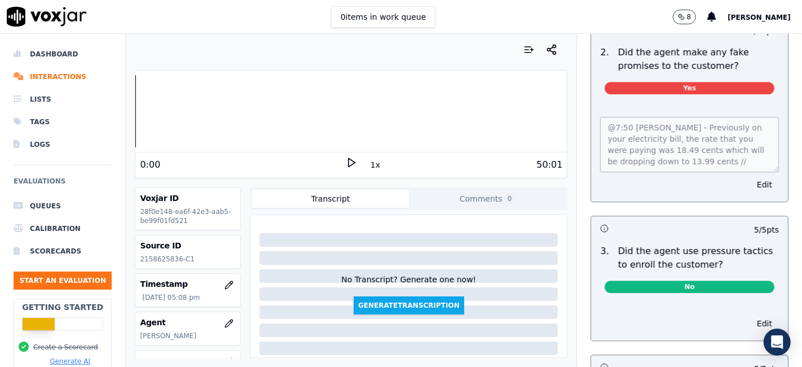
scroll to position [2570, 0]
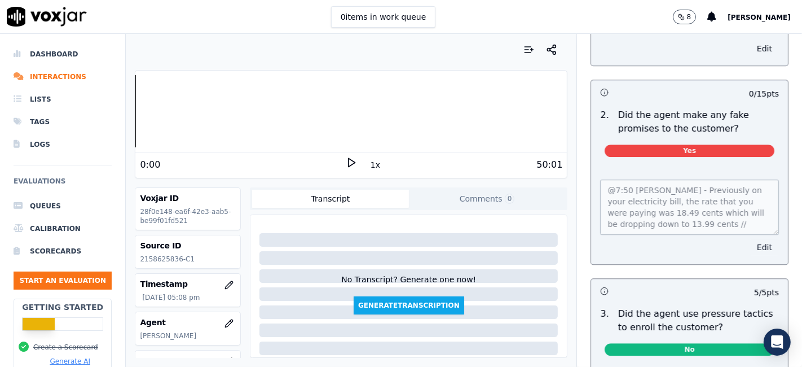
click at [750, 239] on button "Edit" at bounding box center [764, 247] width 29 height 16
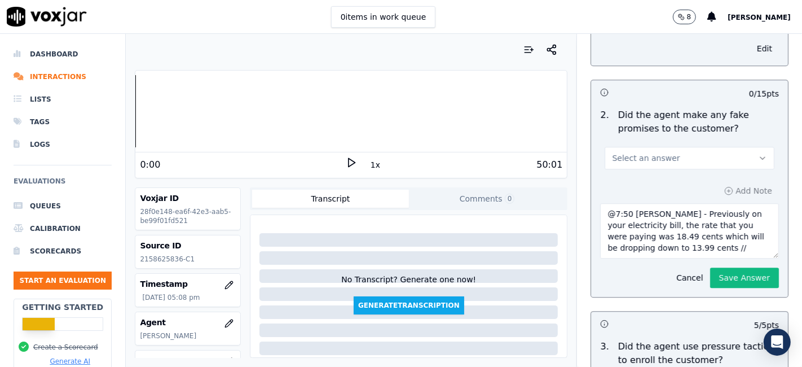
click at [683, 147] on button "Select an answer" at bounding box center [690, 158] width 170 height 23
click at [647, 199] on div "N/A" at bounding box center [669, 195] width 148 height 18
click at [710, 267] on button "Save Answer" at bounding box center [744, 277] width 69 height 20
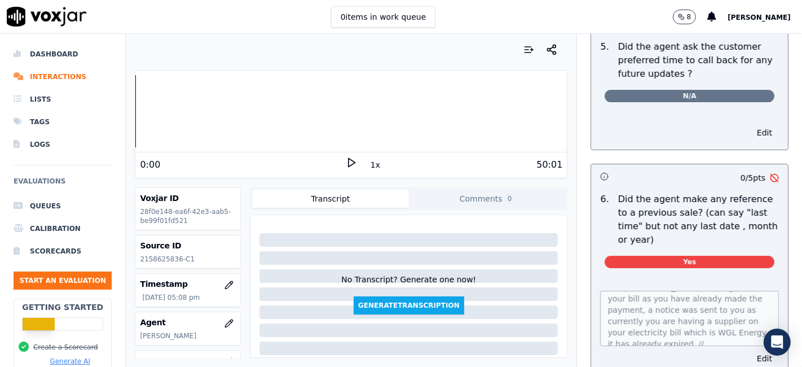
scroll to position [23, 0]
click at [750, 350] on button "Edit" at bounding box center [764, 358] width 29 height 16
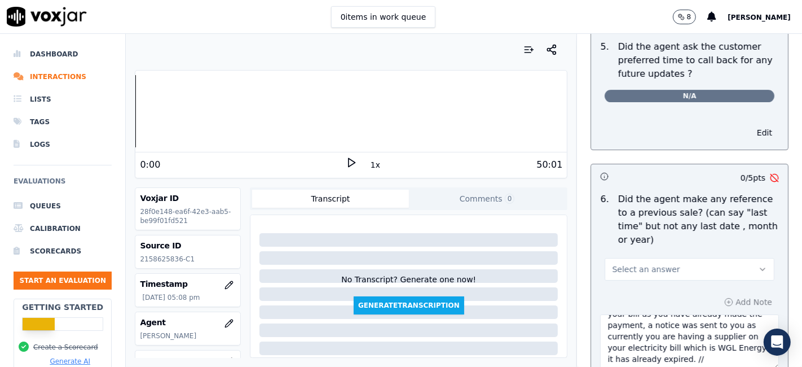
click at [662, 258] on button "Select an answer" at bounding box center [690, 269] width 170 height 23
click at [636, 302] on div "N/A" at bounding box center [669, 303] width 148 height 18
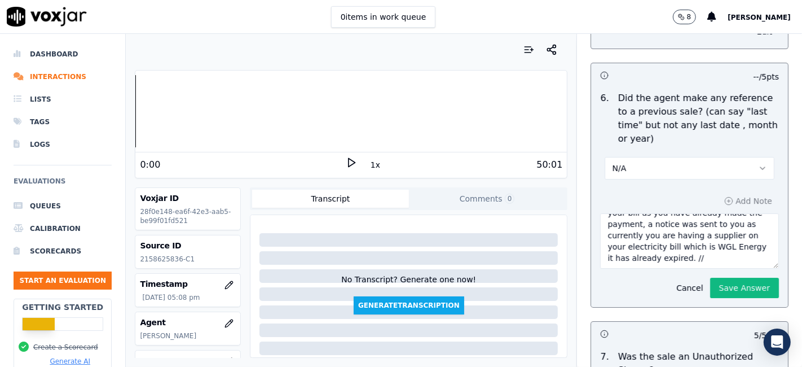
scroll to position [3314, 0]
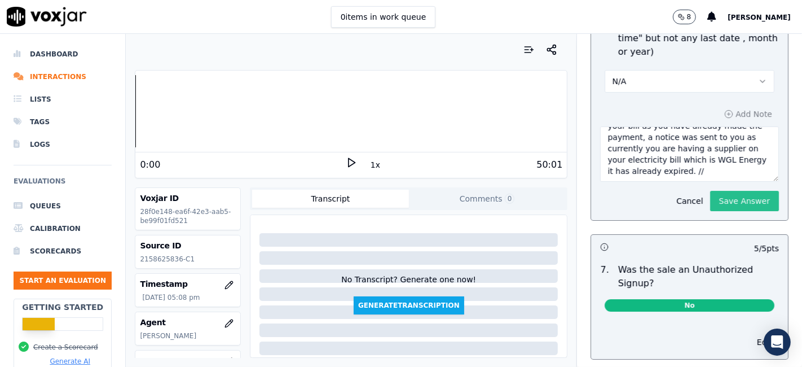
click at [711, 191] on button "Save Answer" at bounding box center [744, 201] width 69 height 20
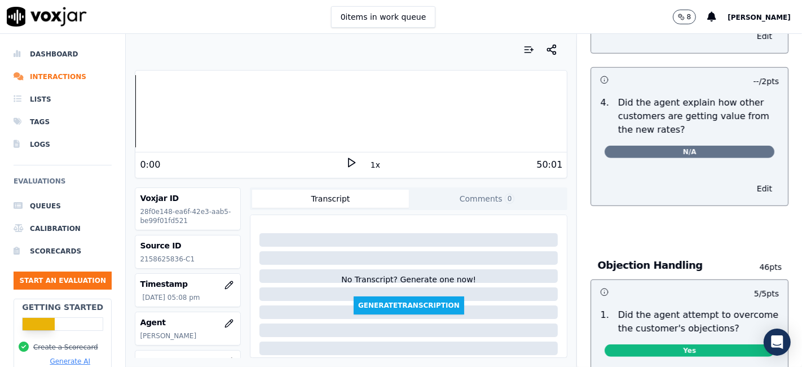
scroll to position [0, 0]
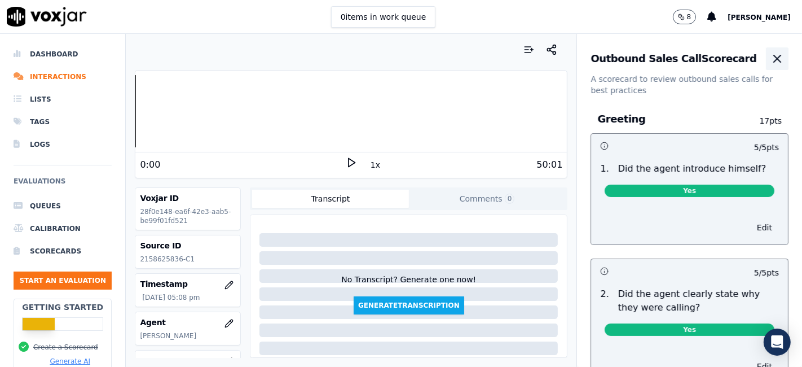
click at [771, 58] on icon "button" at bounding box center [778, 59] width 14 height 14
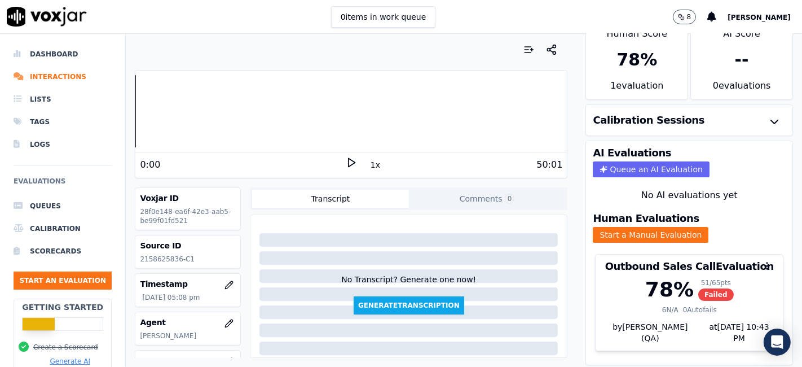
scroll to position [36, 0]
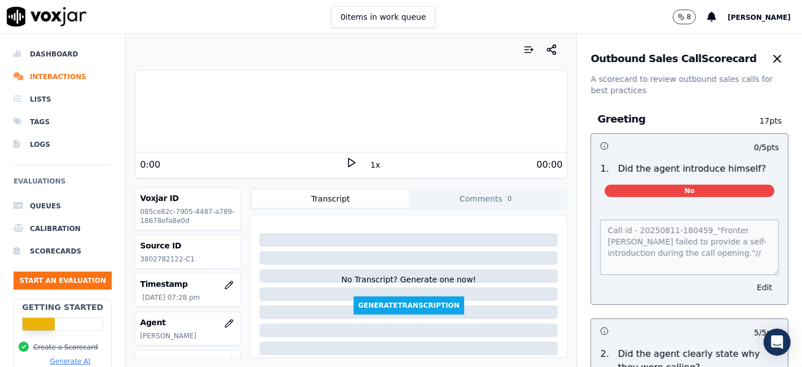
click at [750, 284] on button "Edit" at bounding box center [764, 287] width 29 height 16
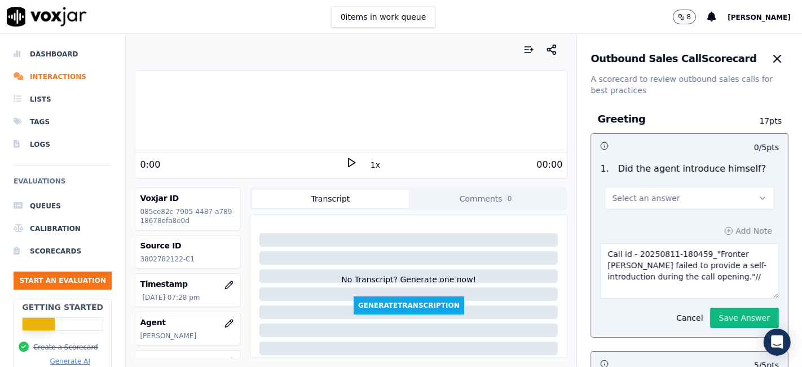
click at [676, 198] on button "Select an answer" at bounding box center [690, 198] width 170 height 23
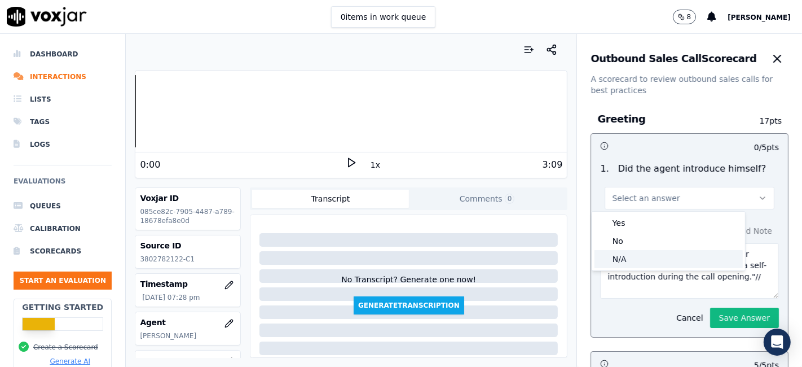
click at [642, 263] on div "N/A" at bounding box center [669, 259] width 148 height 18
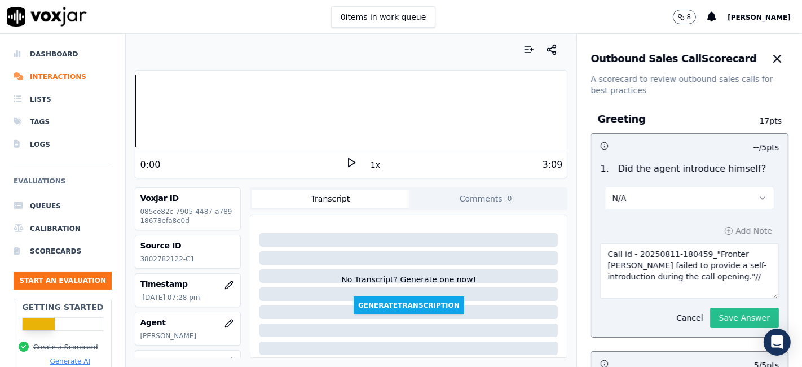
click at [710, 320] on button "Save Answer" at bounding box center [744, 317] width 69 height 20
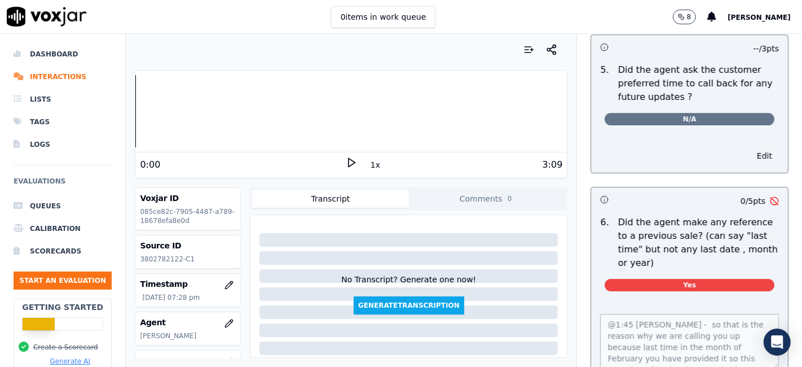
scroll to position [3171, 0]
